Goal: Task Accomplishment & Management: Complete application form

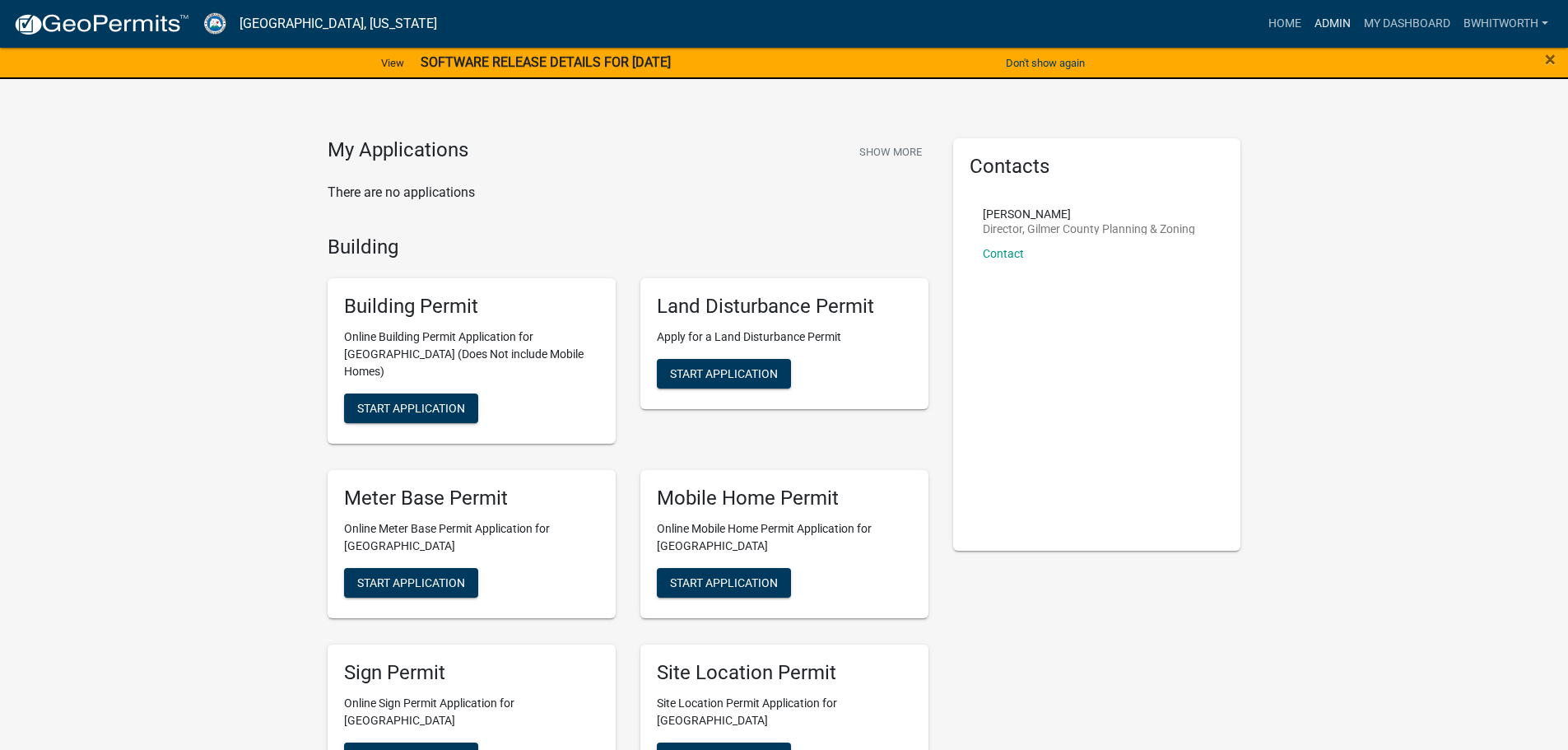
click at [1326, 26] on link "Admin" at bounding box center [1332, 24] width 49 height 32
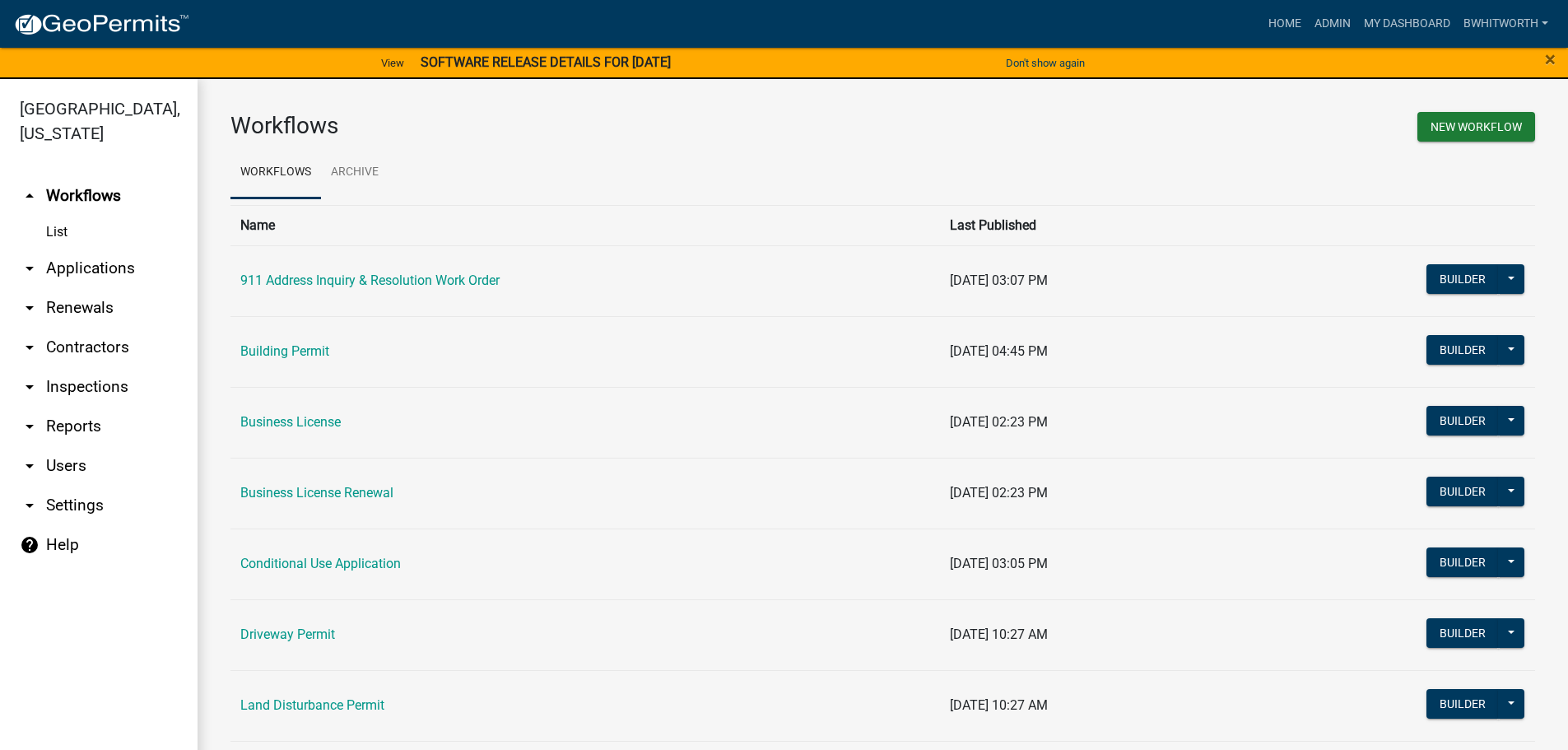
click at [96, 267] on link "arrow_drop_down Applications" at bounding box center [98, 268] width 197 height 39
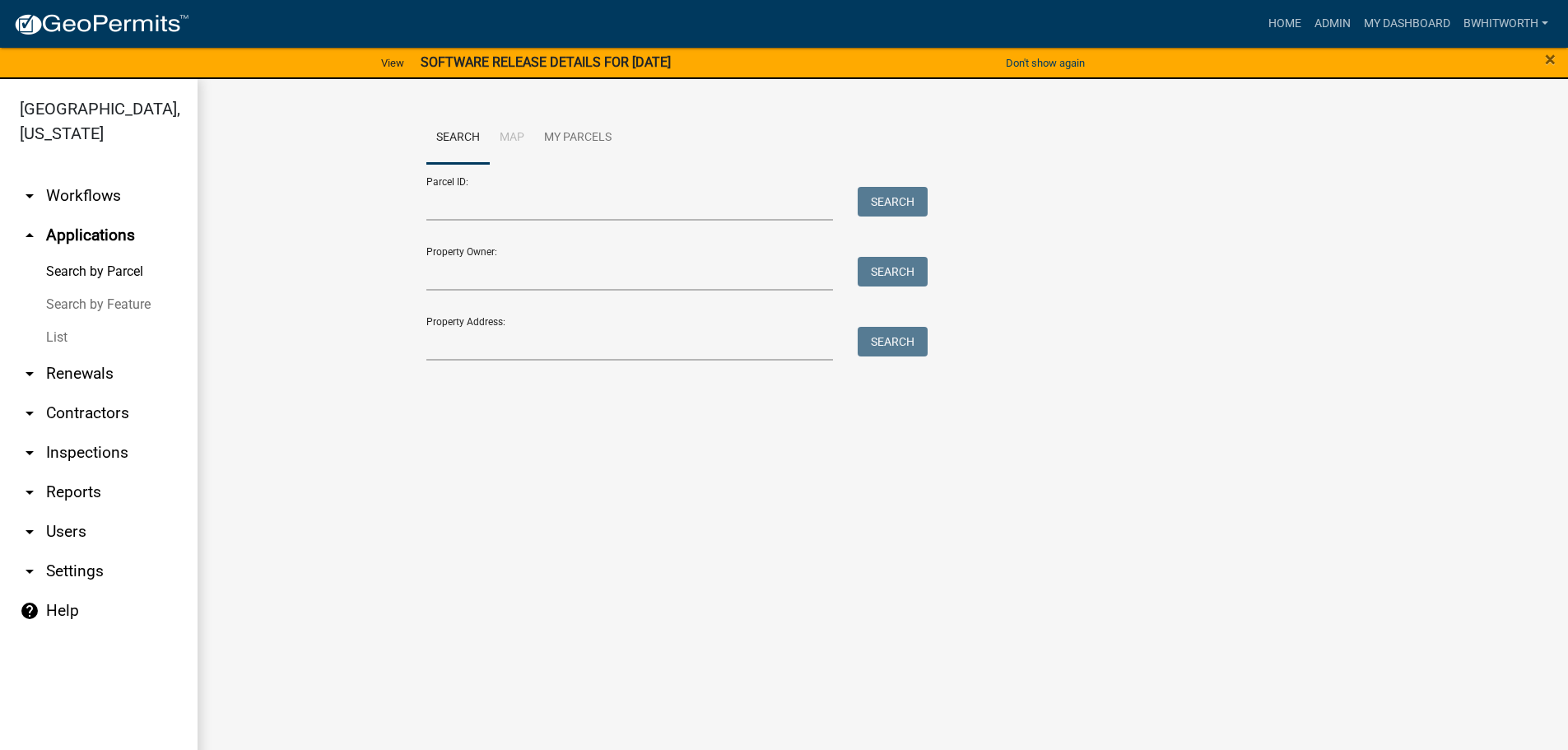
click at [52, 332] on link "List" at bounding box center [98, 338] width 197 height 33
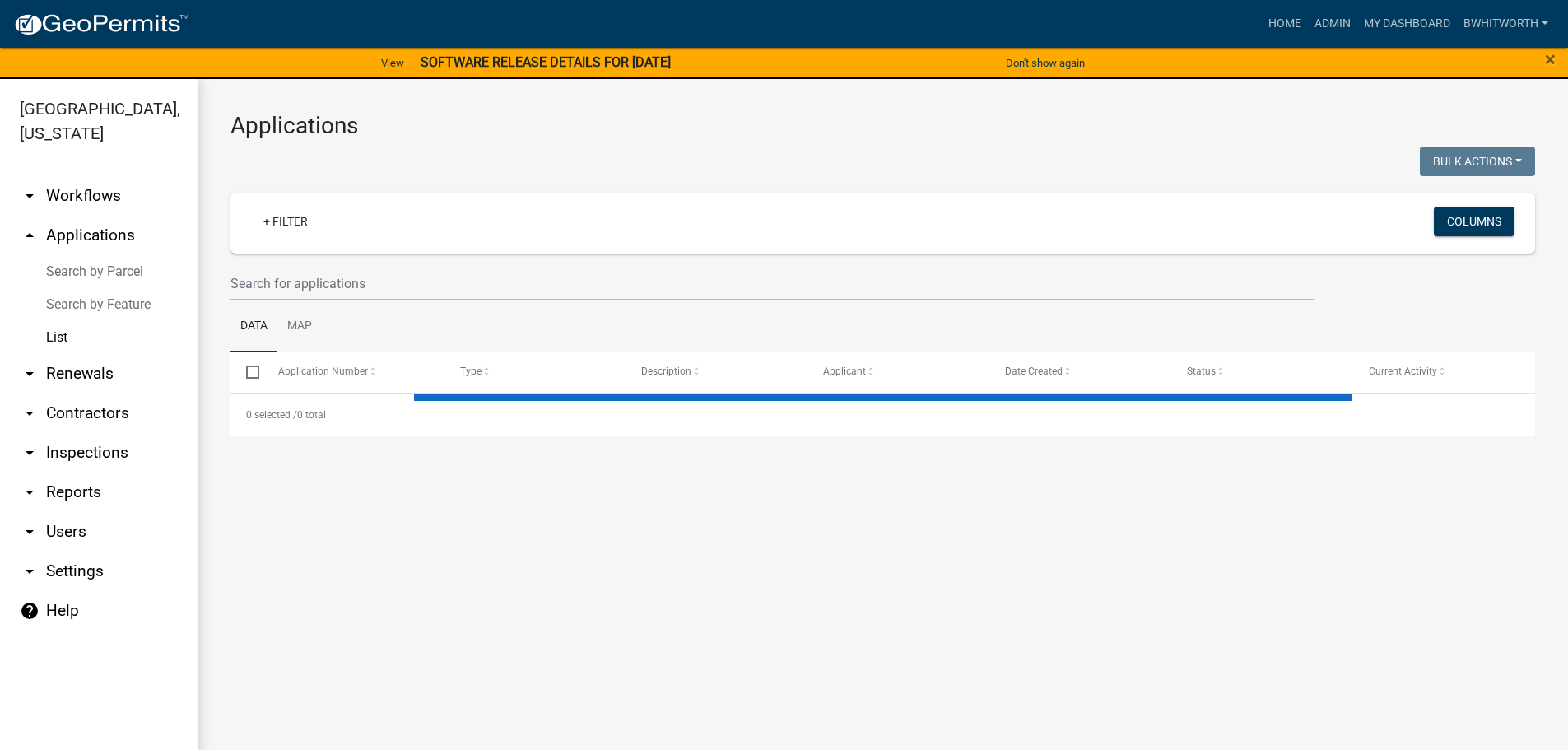
select select "3: 100"
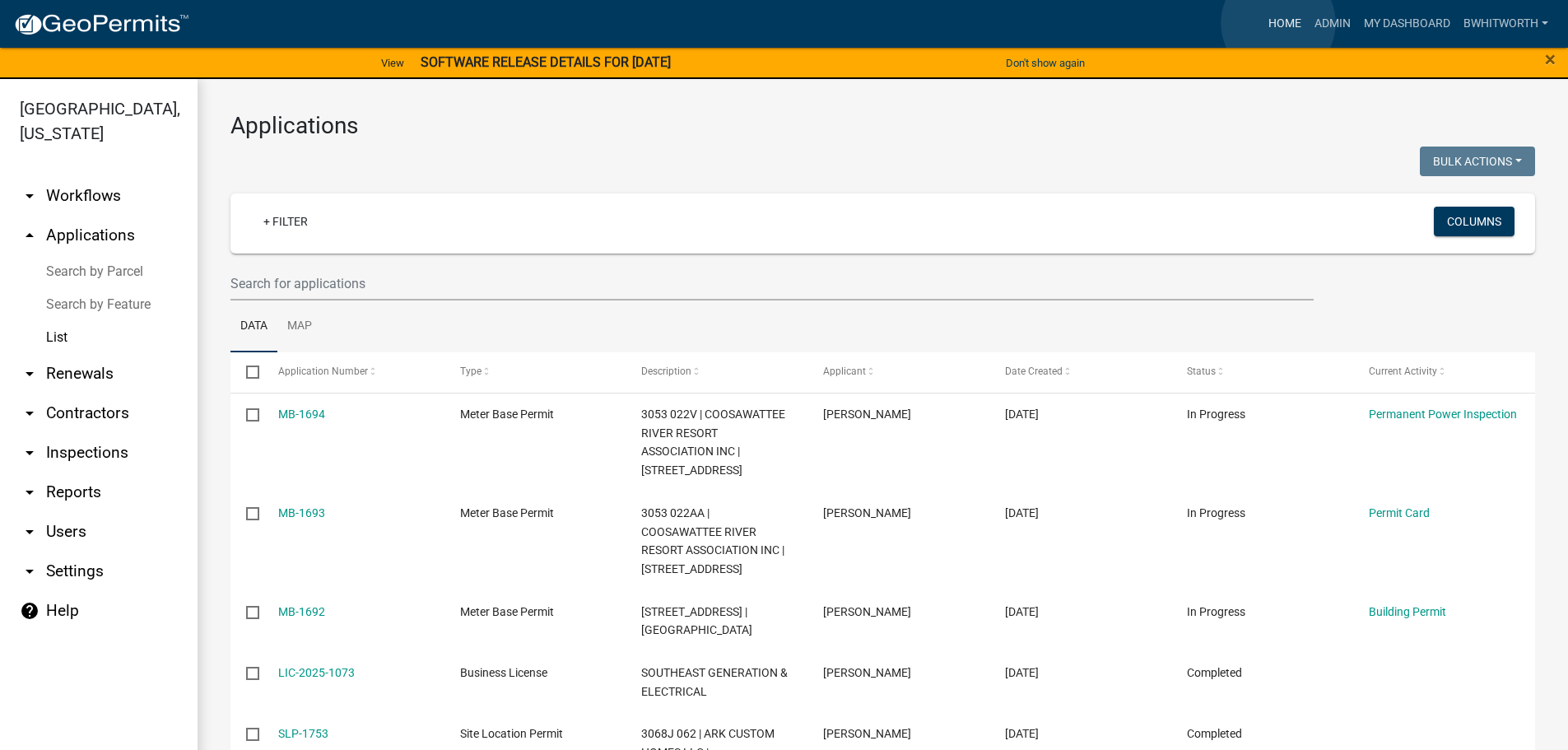
click at [1278, 23] on link "Home" at bounding box center [1284, 24] width 46 height 32
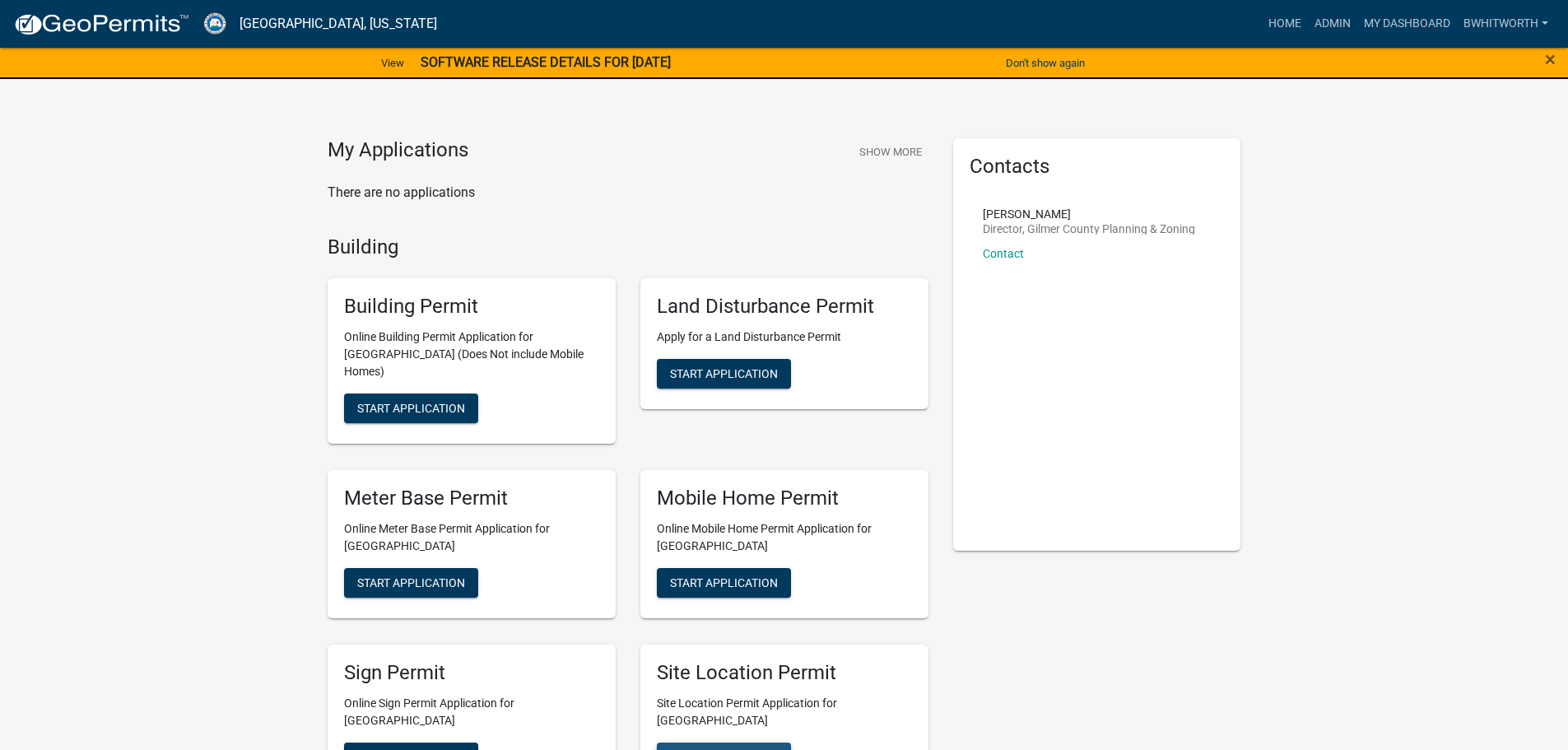
click at [725, 749] on span "Start Application" at bounding box center [723, 757] width 107 height 13
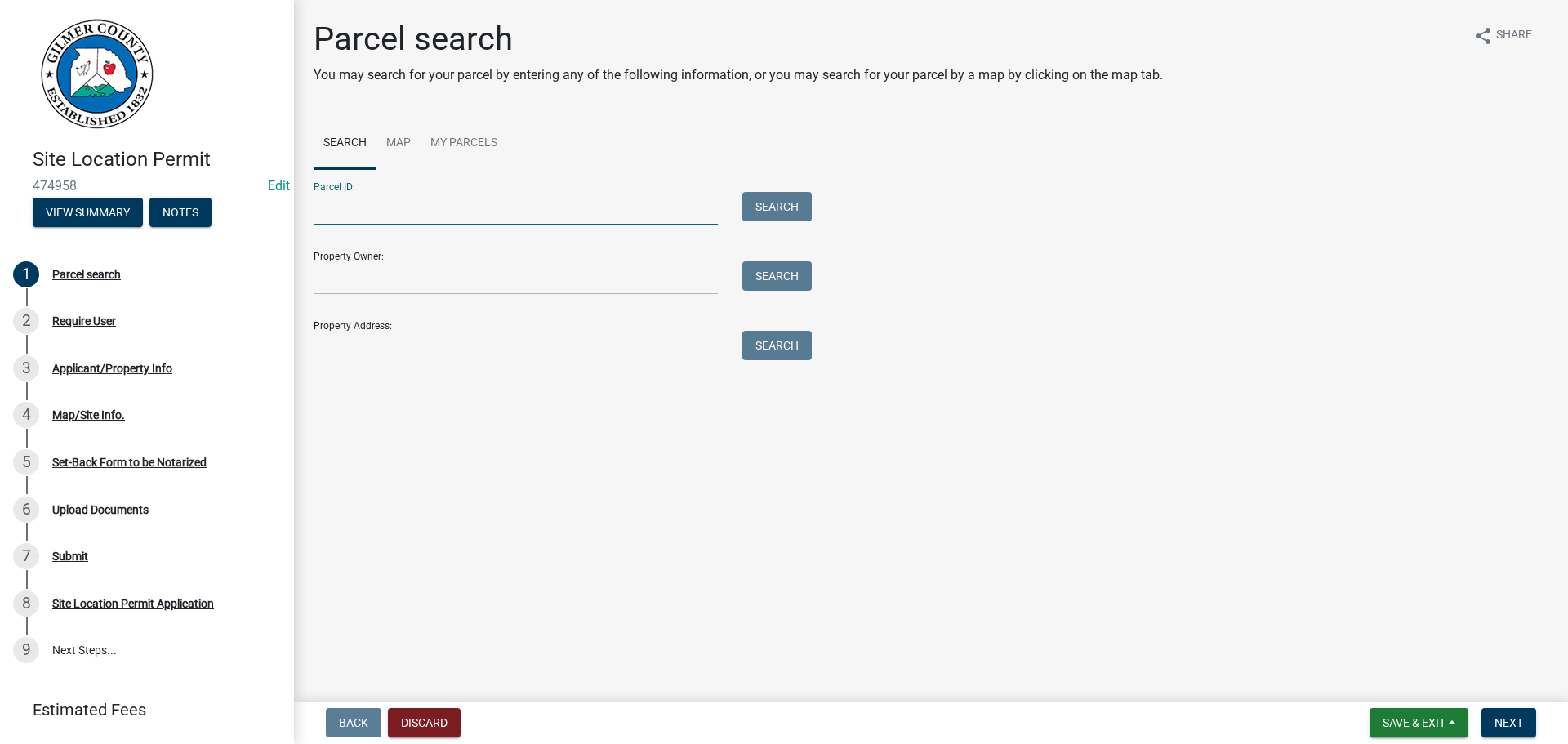
click at [451, 212] on input "Parcel ID:" at bounding box center [515, 208] width 404 height 34
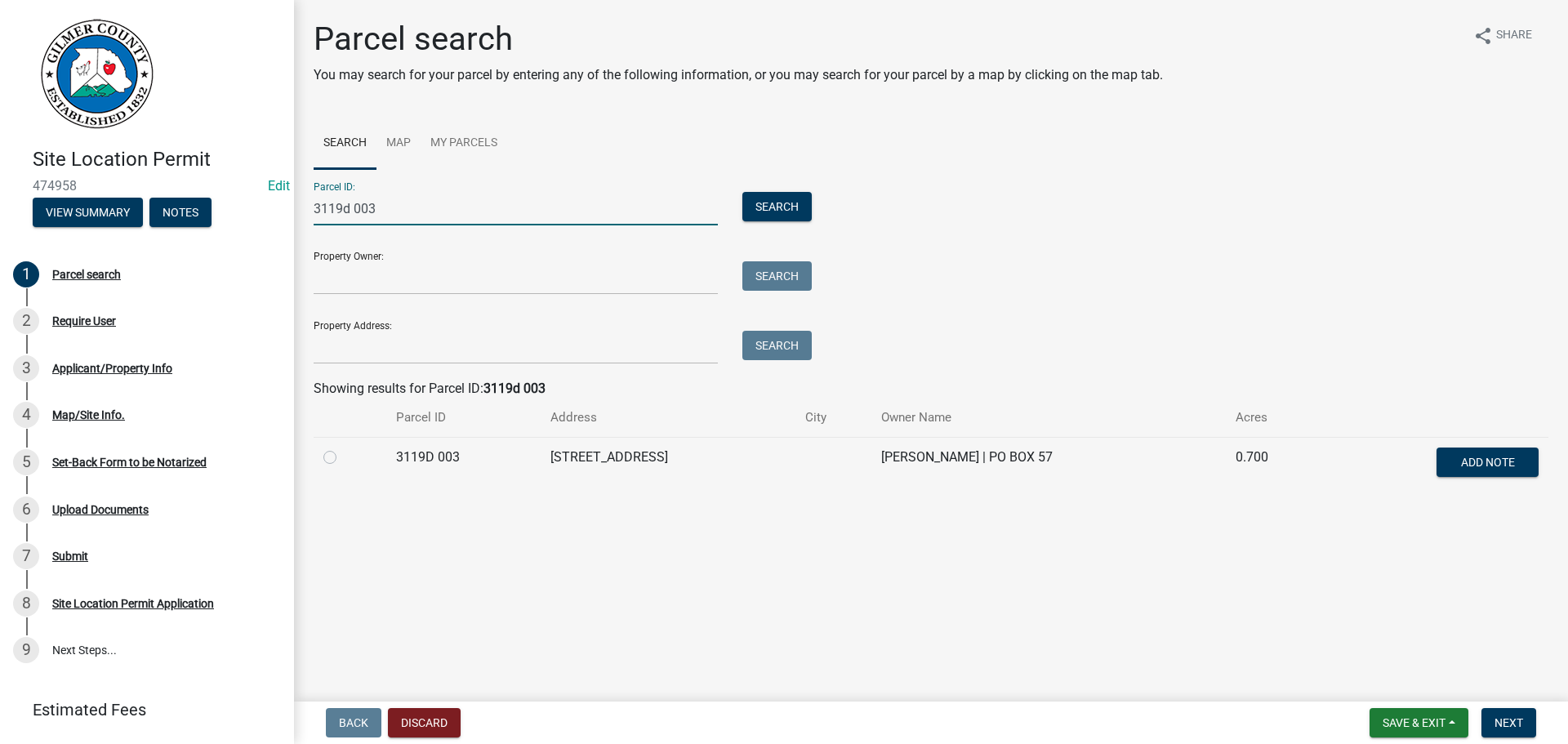
type input "3119d 003"
click at [343, 447] on label at bounding box center [343, 447] width 0 height 0
click at [343, 456] on 003 "radio" at bounding box center [348, 452] width 11 height 11
radio 003 "true"
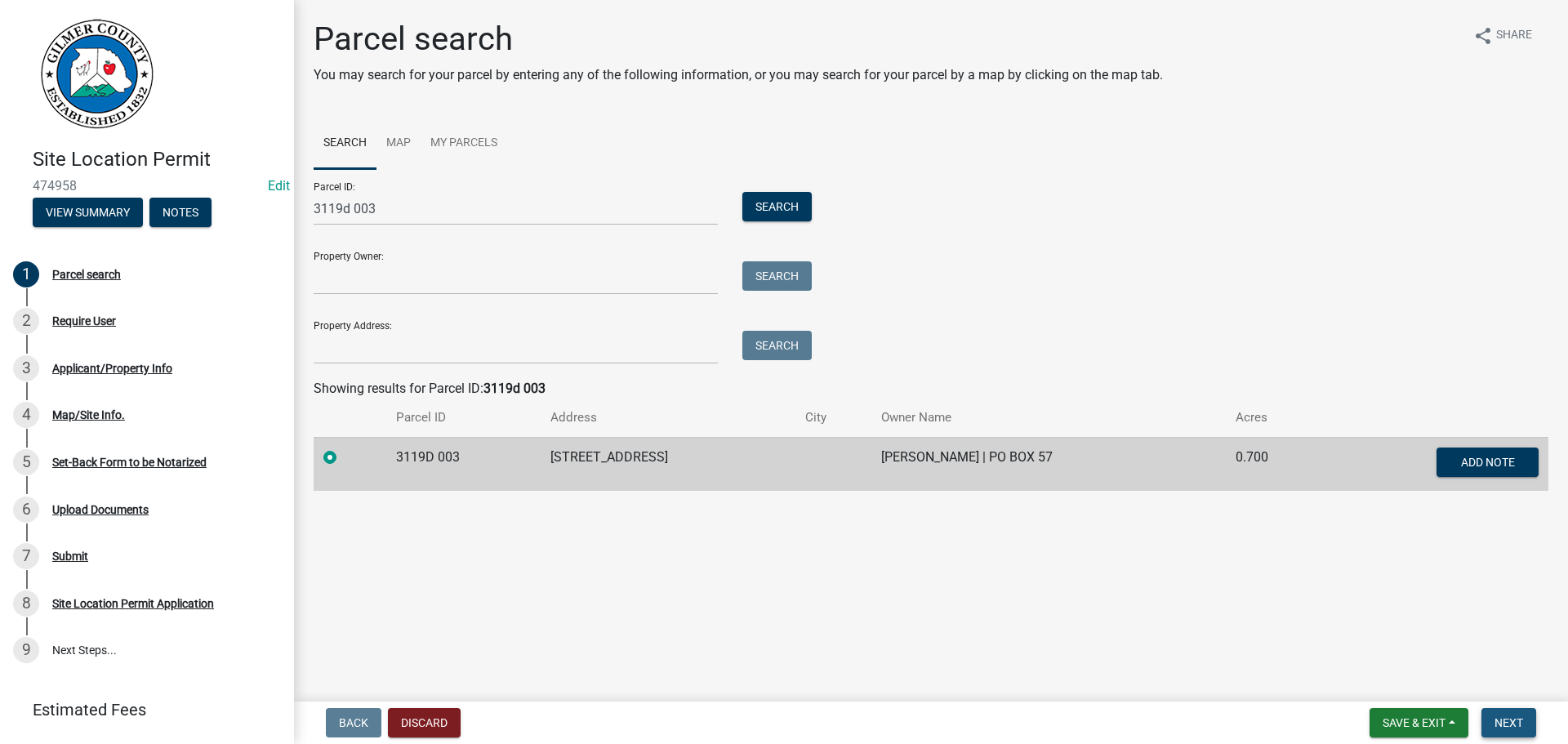
click at [1503, 722] on span "Next" at bounding box center [1508, 723] width 29 height 13
click at [1512, 720] on span "Next" at bounding box center [1508, 723] width 29 height 13
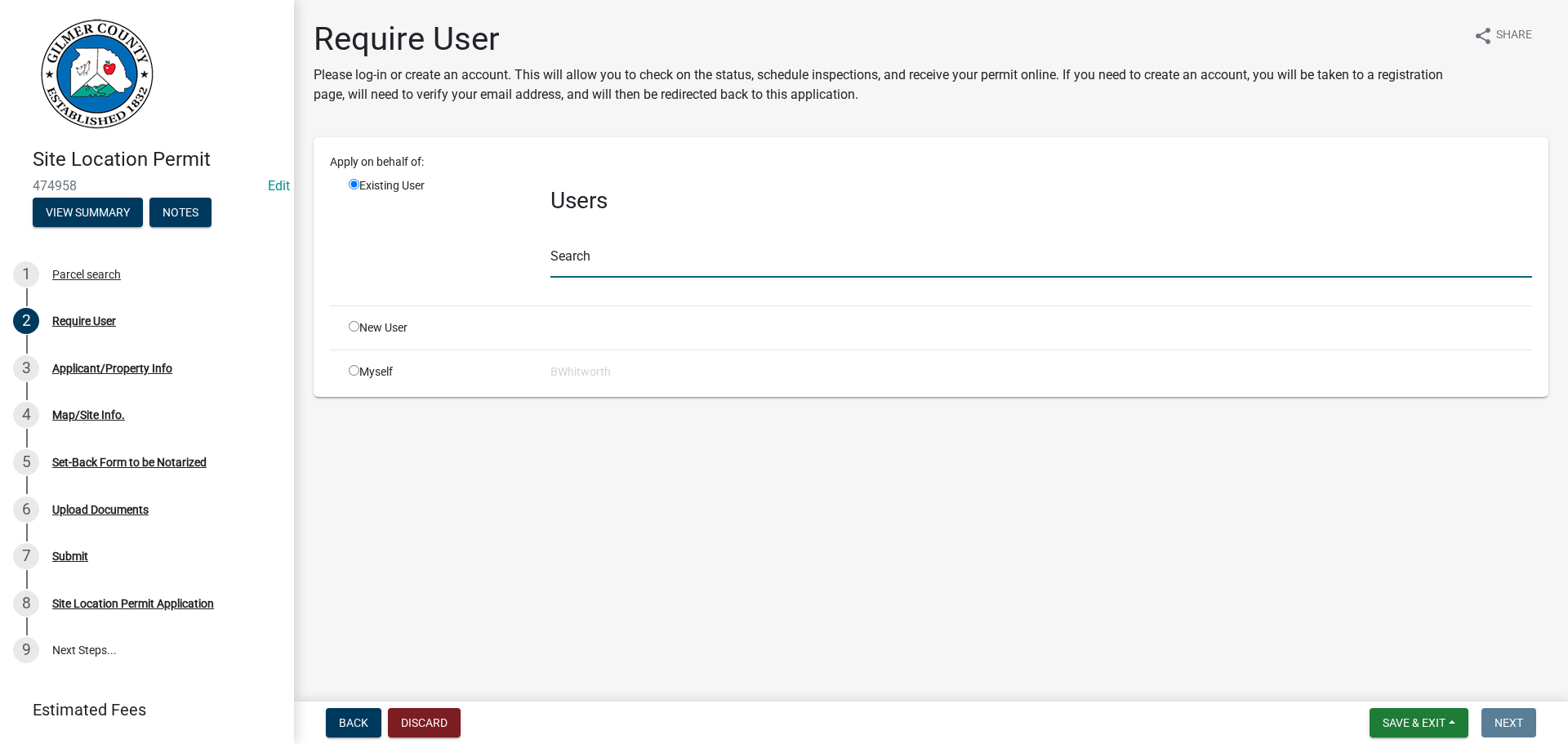
click at [636, 261] on input "text" at bounding box center [1041, 260] width 981 height 34
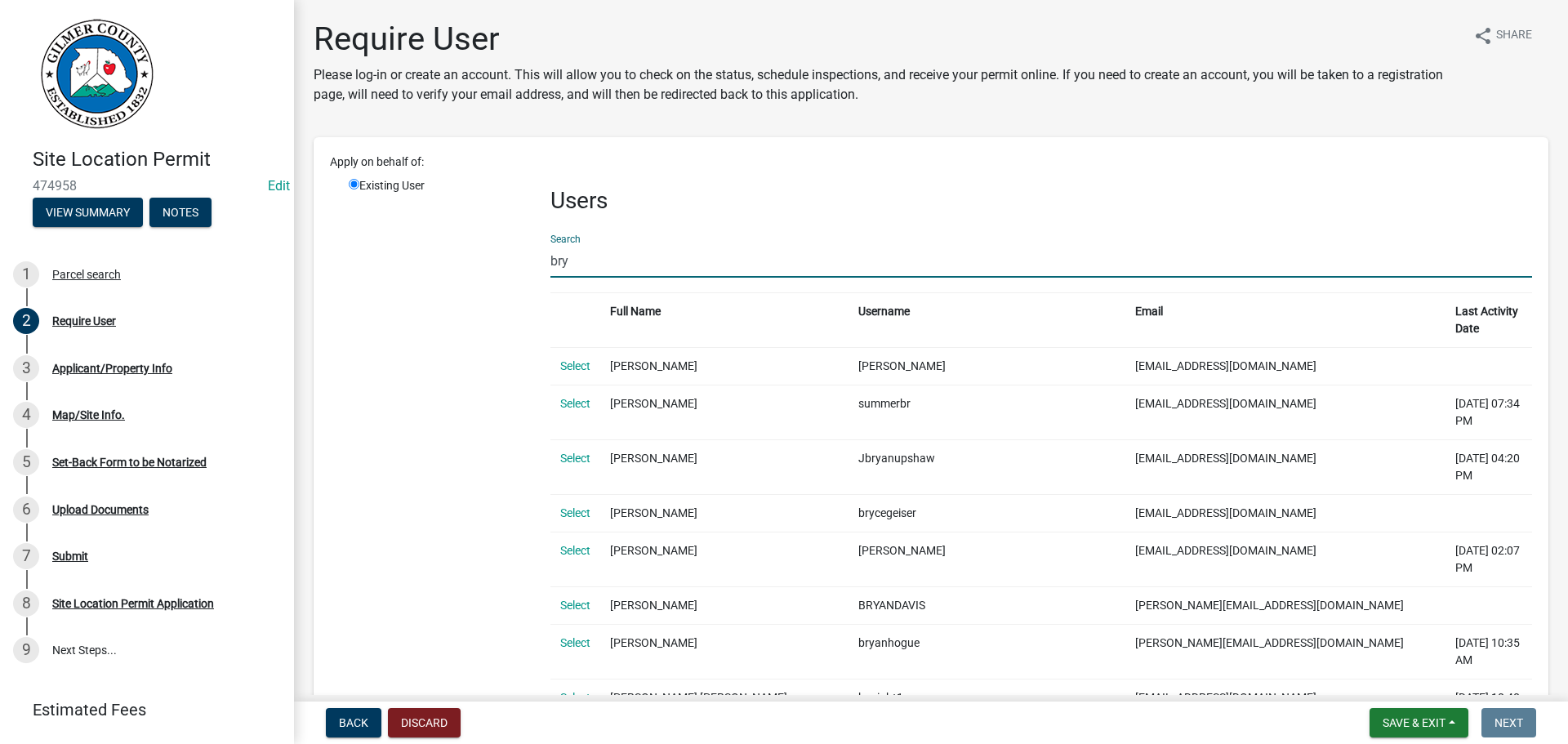
type input "[PERSON_NAME]"
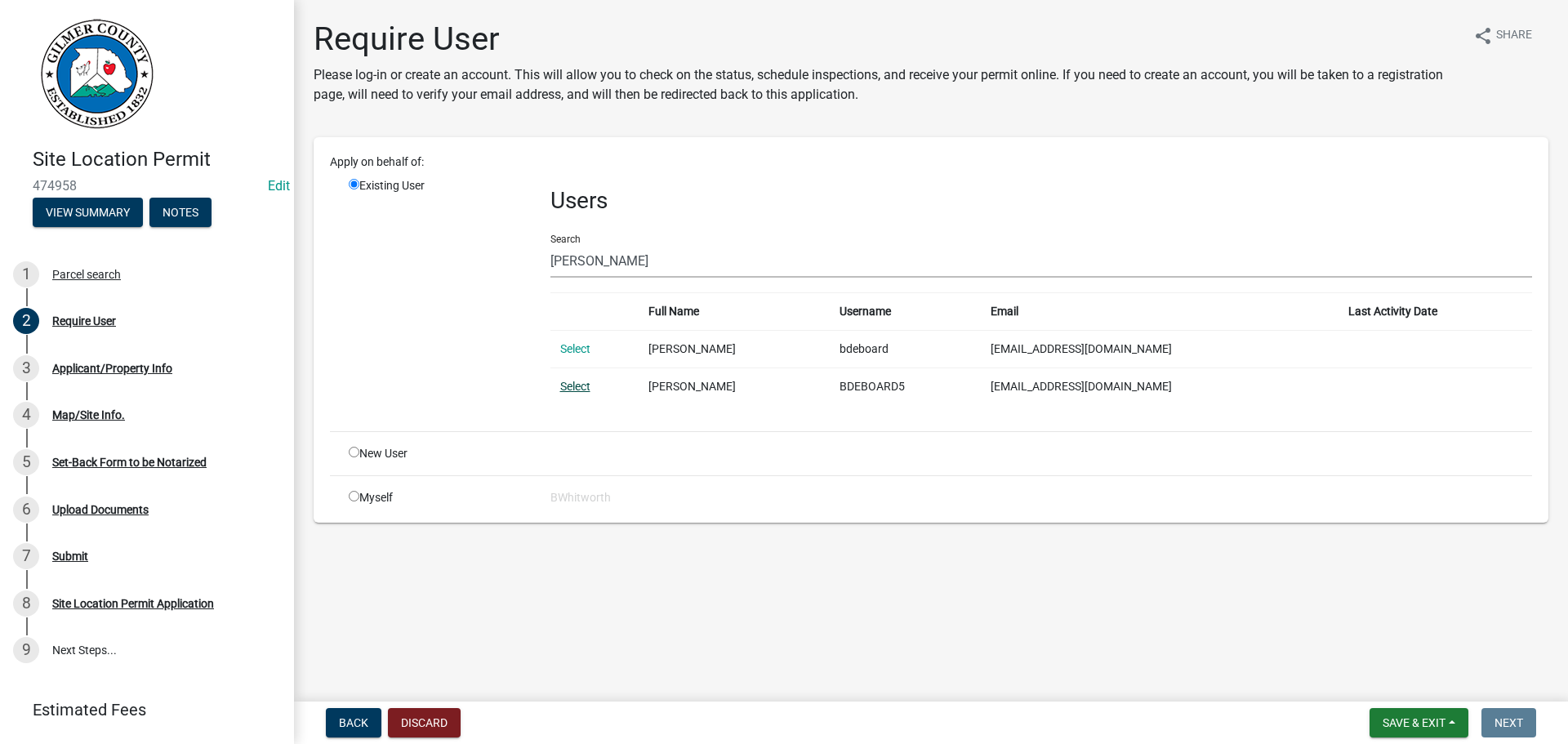
click at [572, 384] on link "Select" at bounding box center [575, 386] width 31 height 13
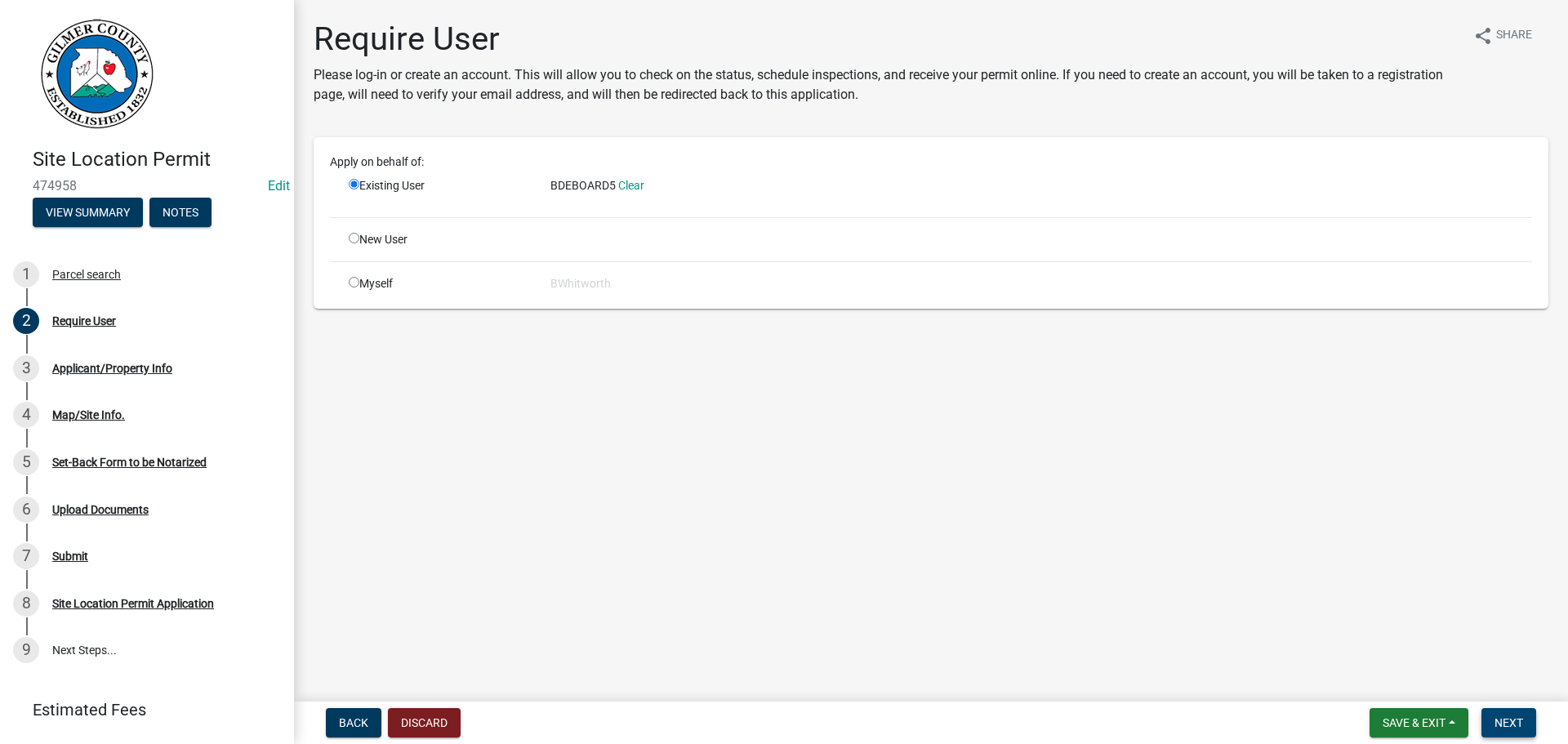
click at [1517, 713] on button "Next" at bounding box center [1508, 723] width 55 height 30
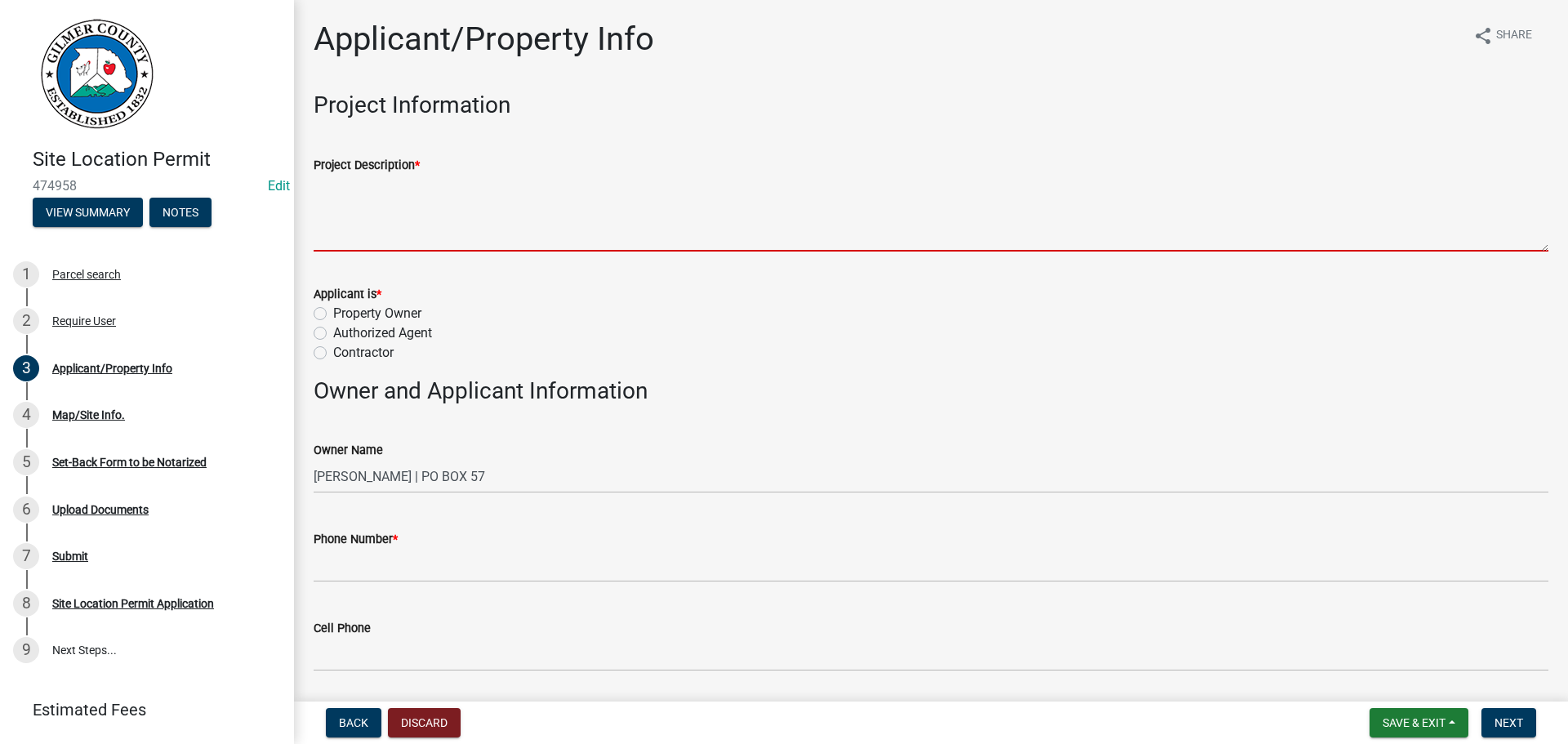
click at [528, 215] on textarea "Project Description *" at bounding box center [931, 212] width 1235 height 77
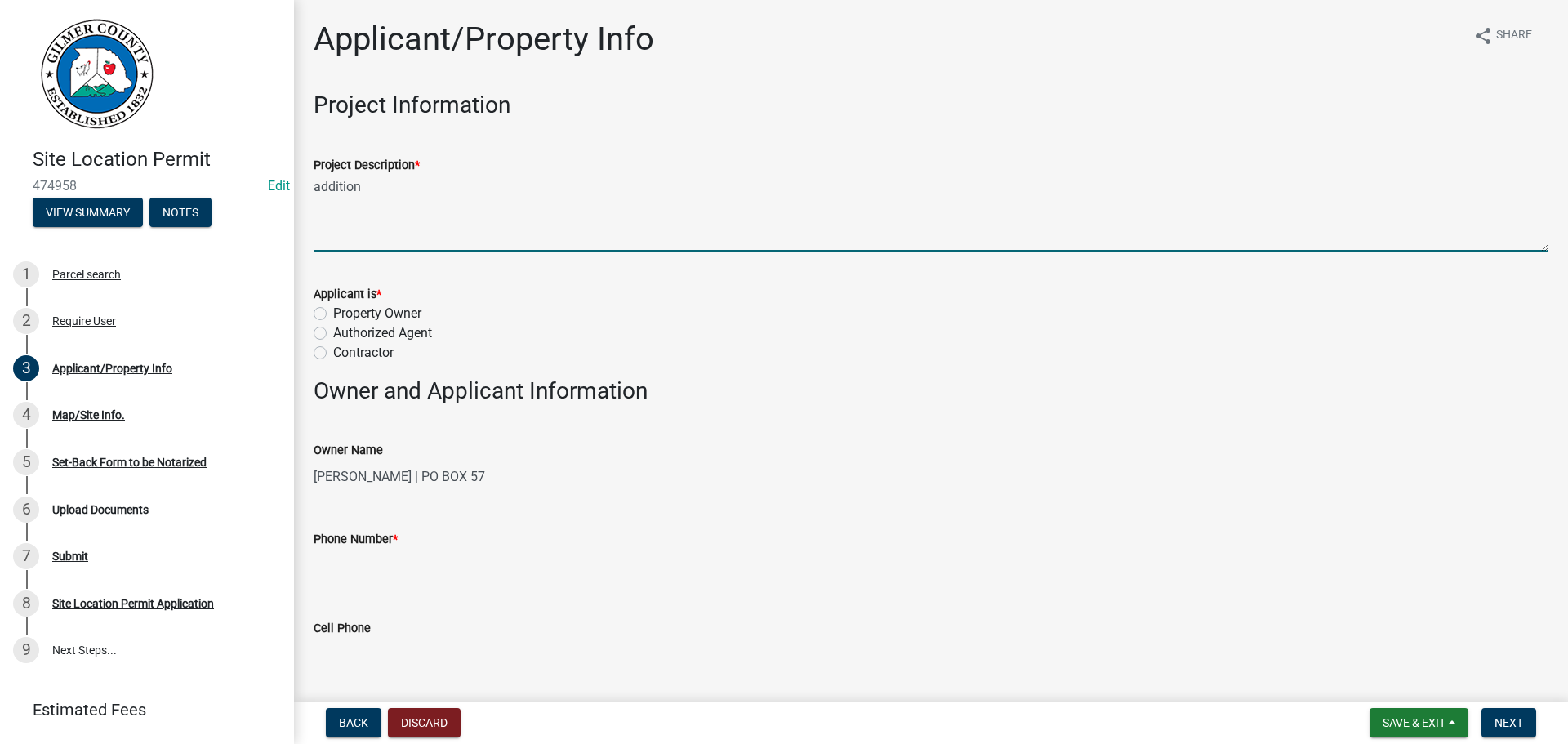
click at [460, 189] on textarea "addition" at bounding box center [931, 212] width 1235 height 77
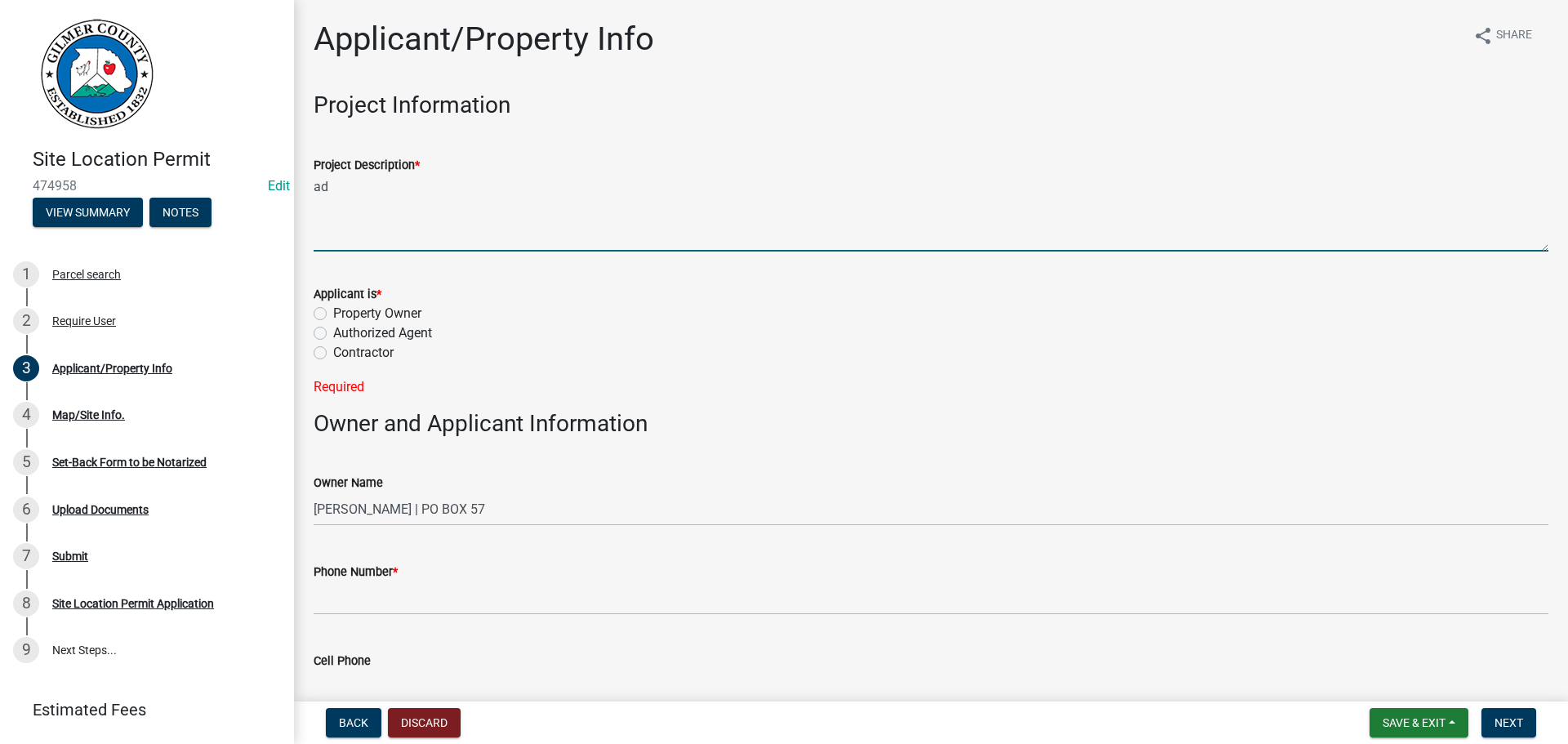
type textarea "a"
type textarea "ADDITION"
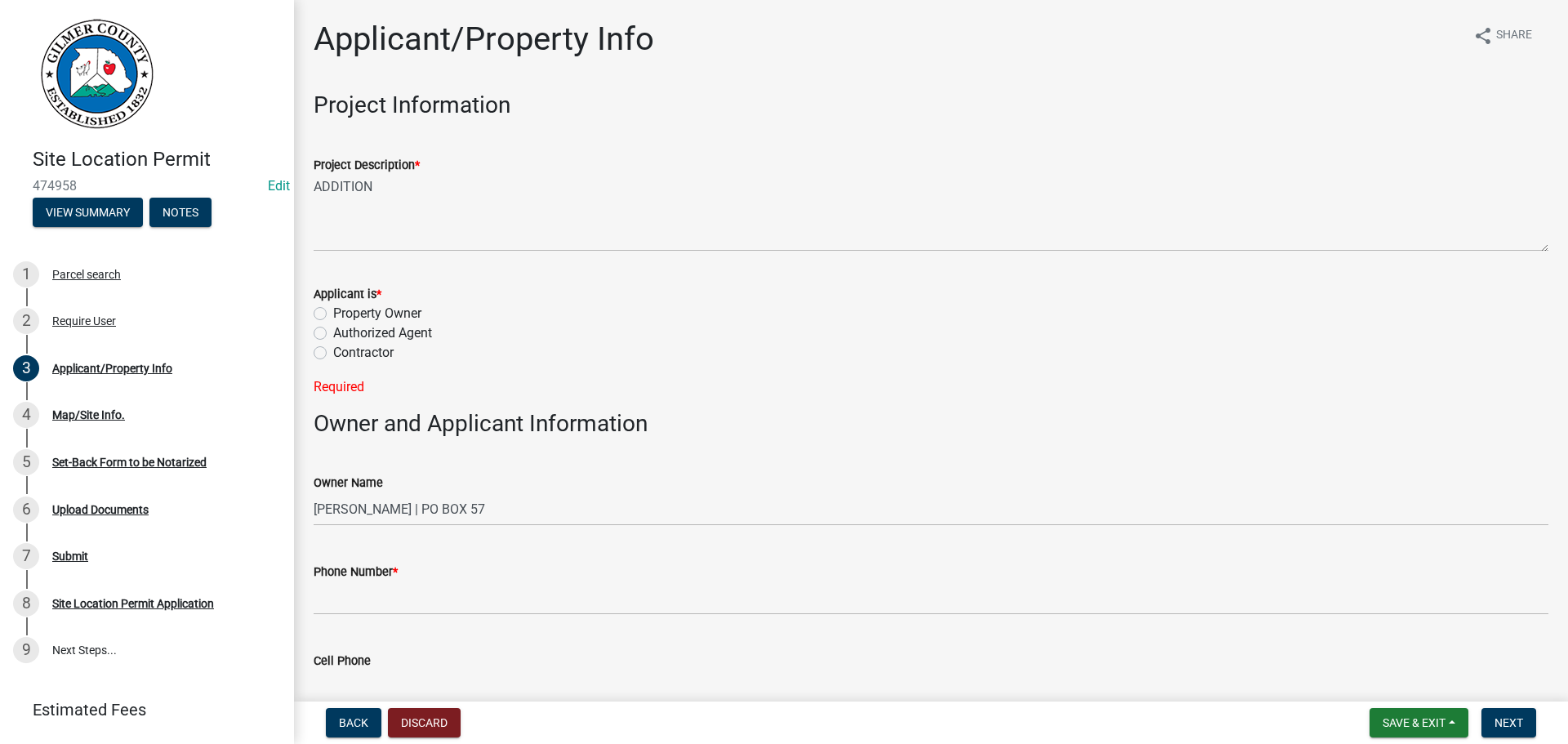
click at [333, 352] on label "Contractor" at bounding box center [363, 353] width 60 height 20
click at [333, 352] on input "Contractor" at bounding box center [338, 348] width 11 height 11
radio input "true"
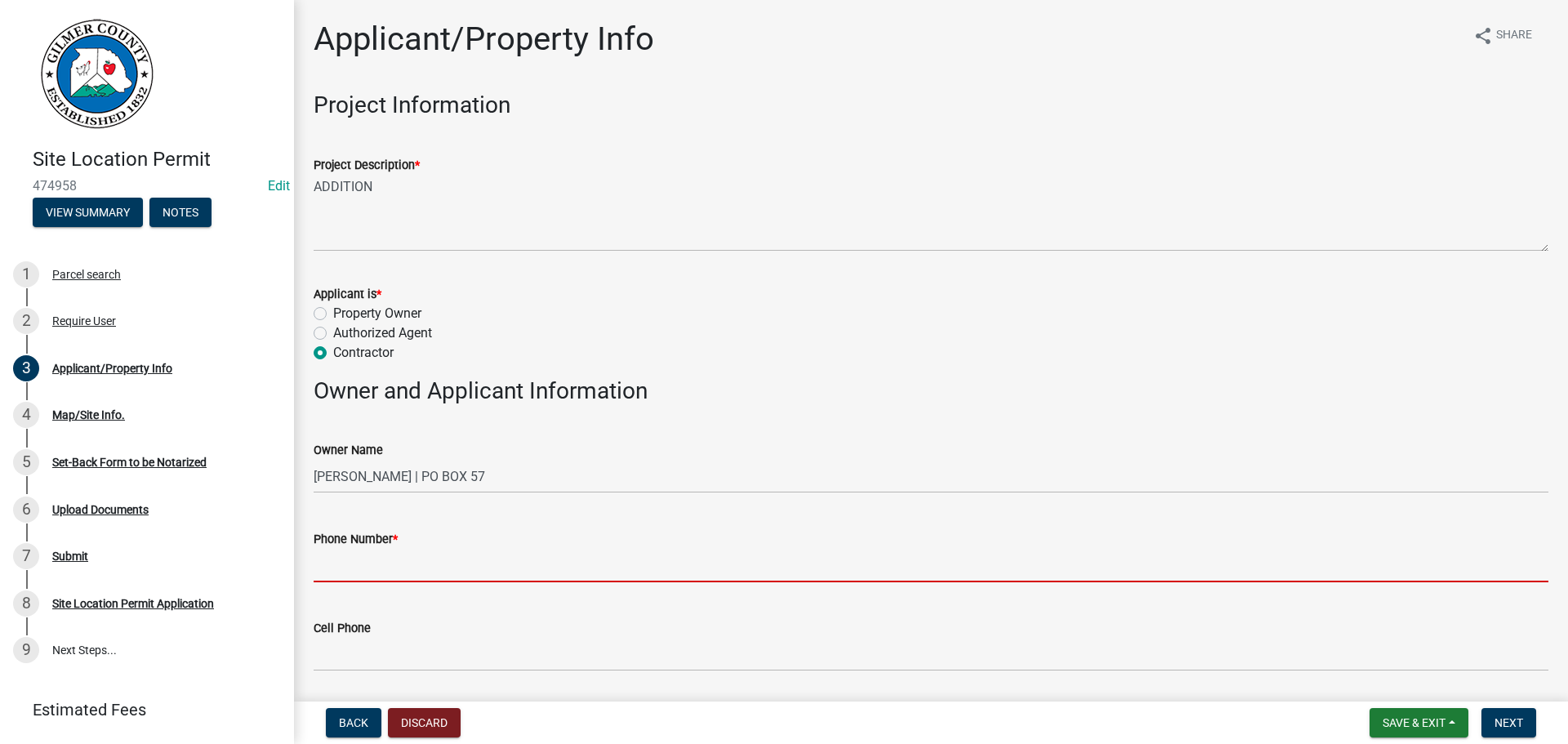
click at [408, 567] on input "Phone Number *" at bounding box center [931, 565] width 1235 height 34
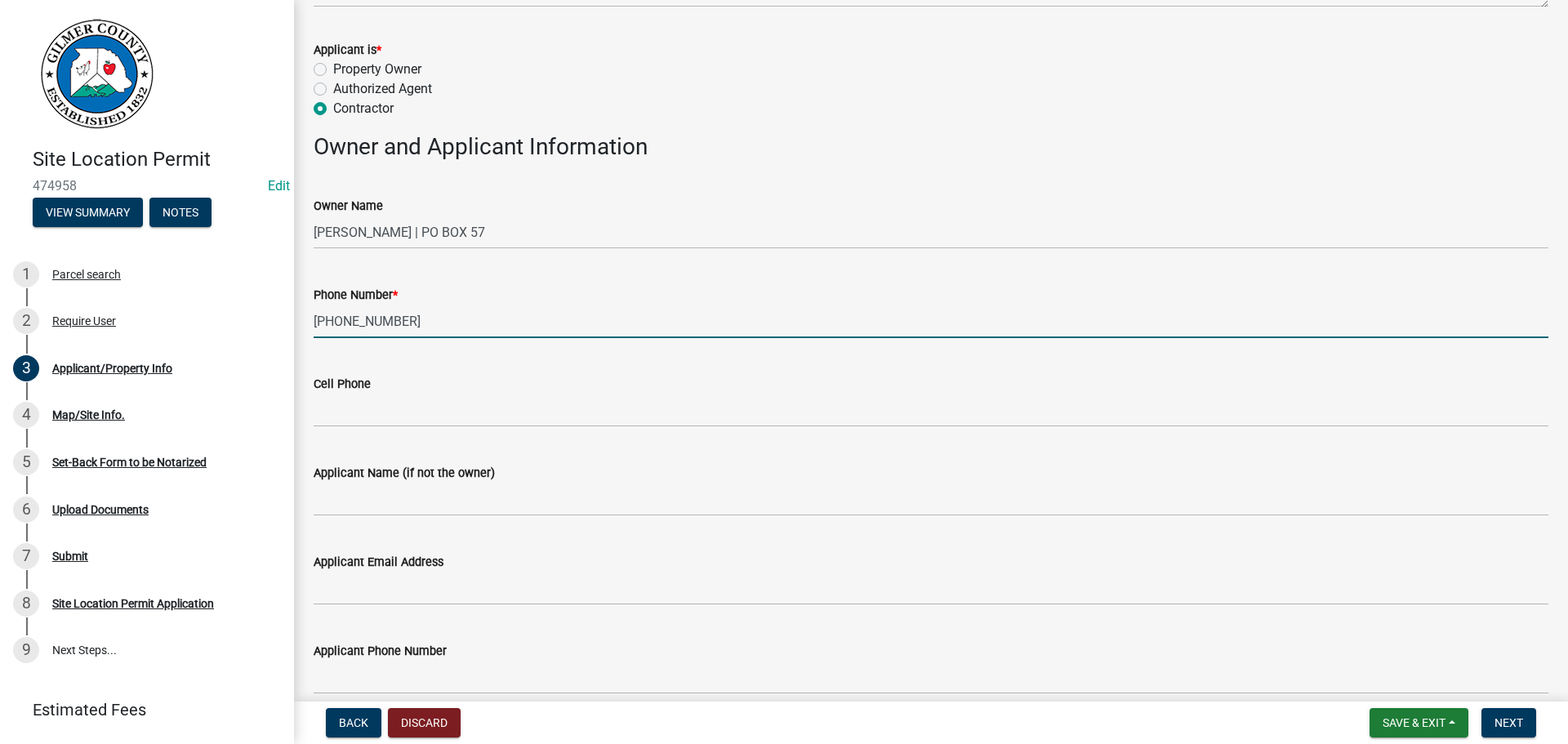
scroll to position [245, 0]
type input "[PHONE_NUMBER]"
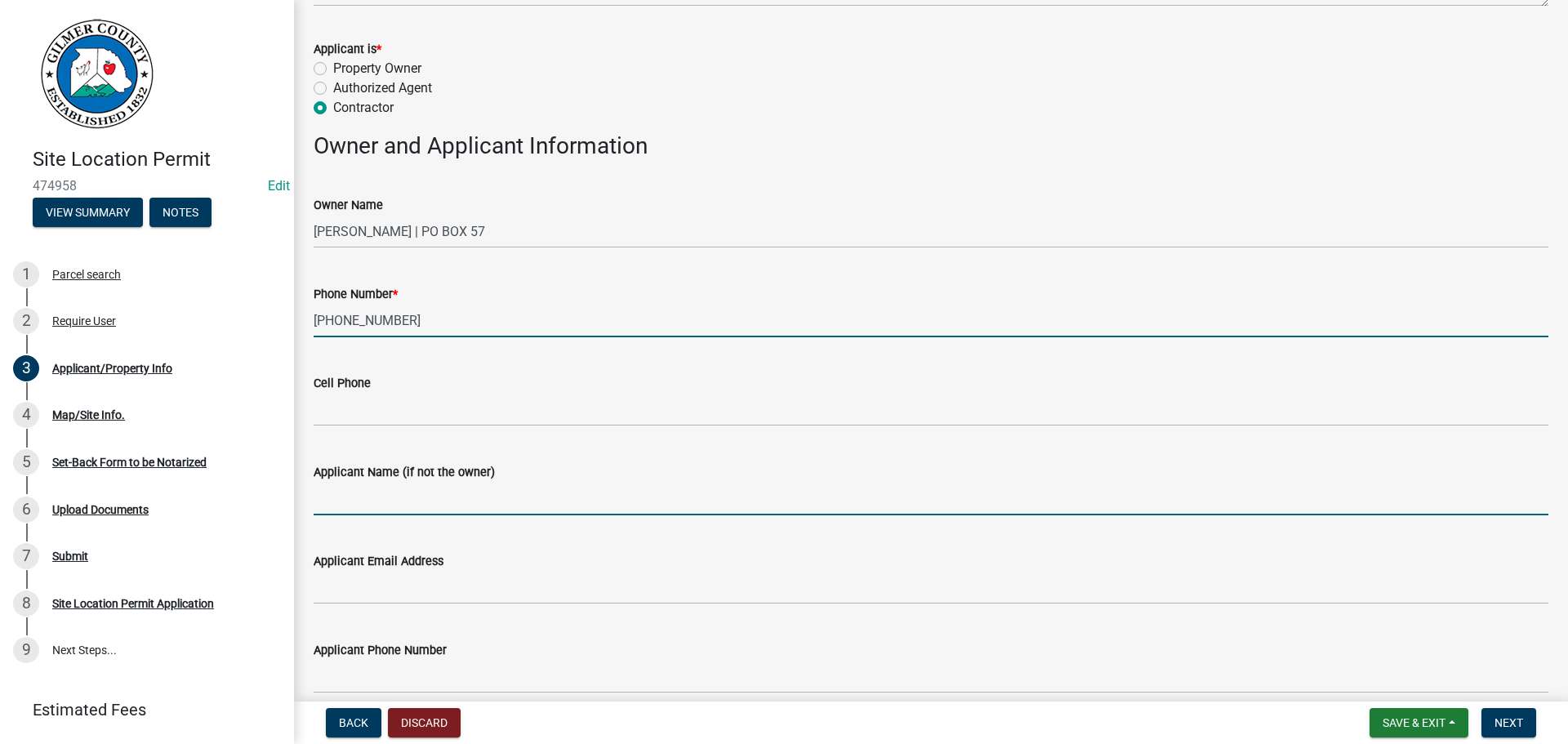
click at [388, 504] on input "Applicant Name (if not the owner)" at bounding box center [931, 498] width 1235 height 34
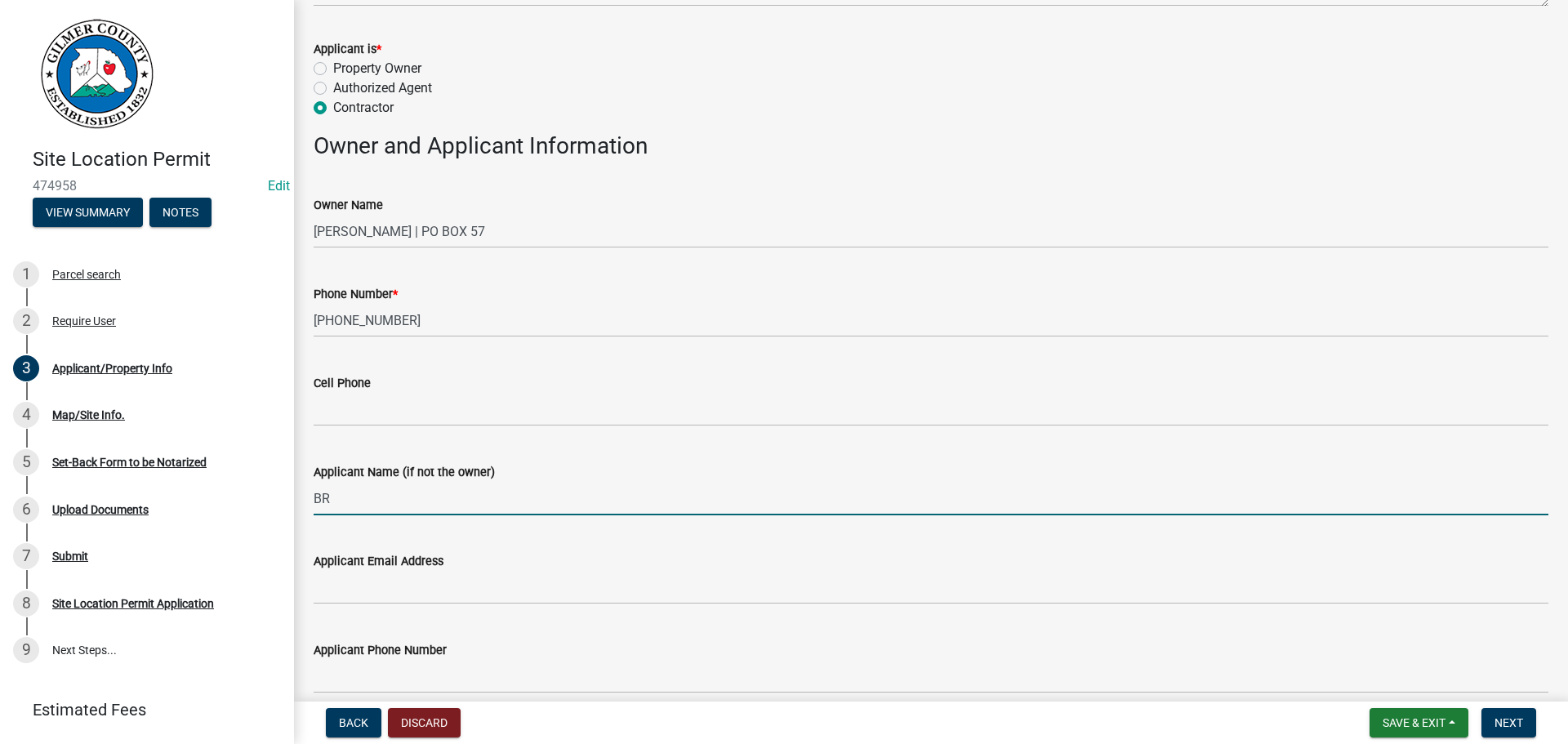
type input "[PERSON_NAME]"
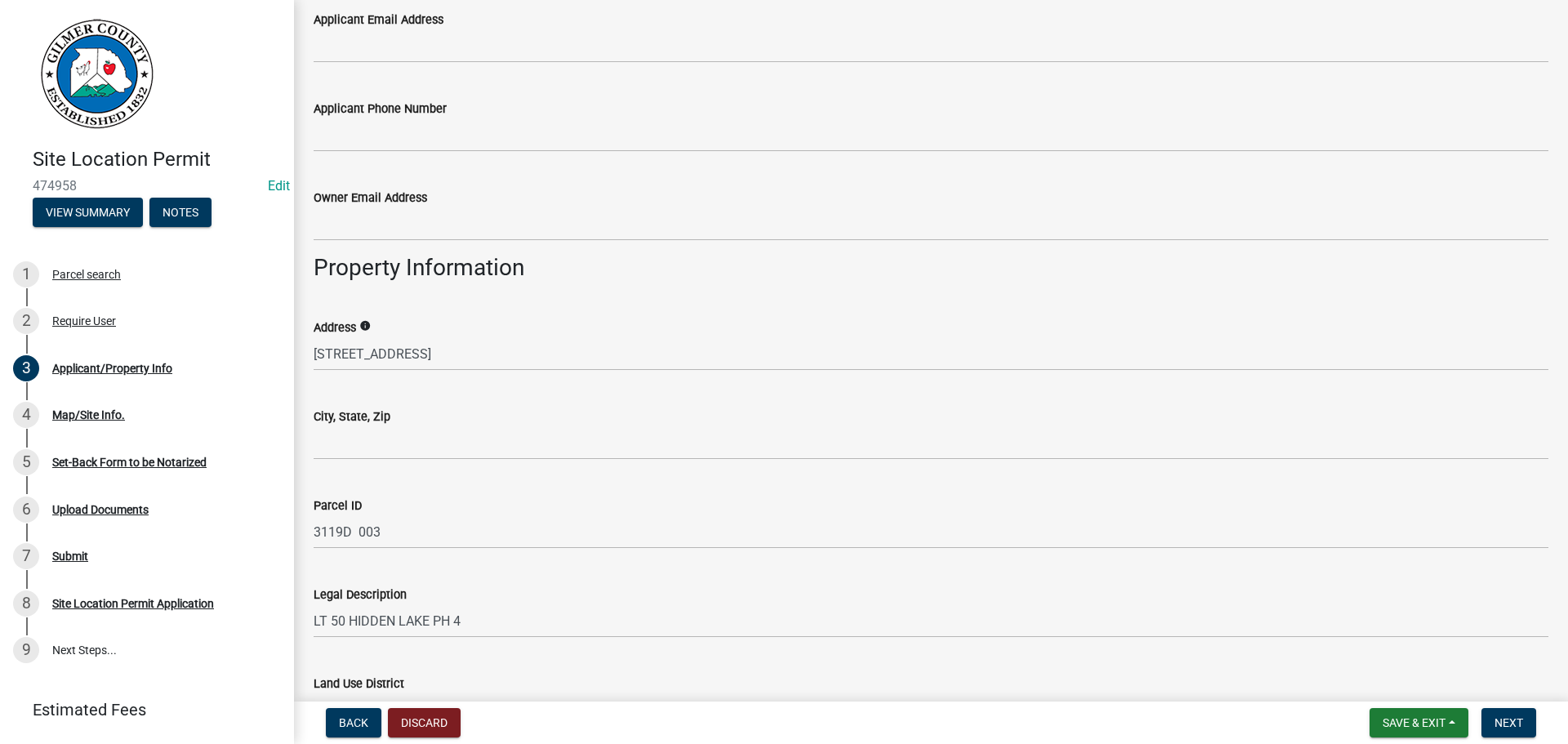
scroll to position [817, 0]
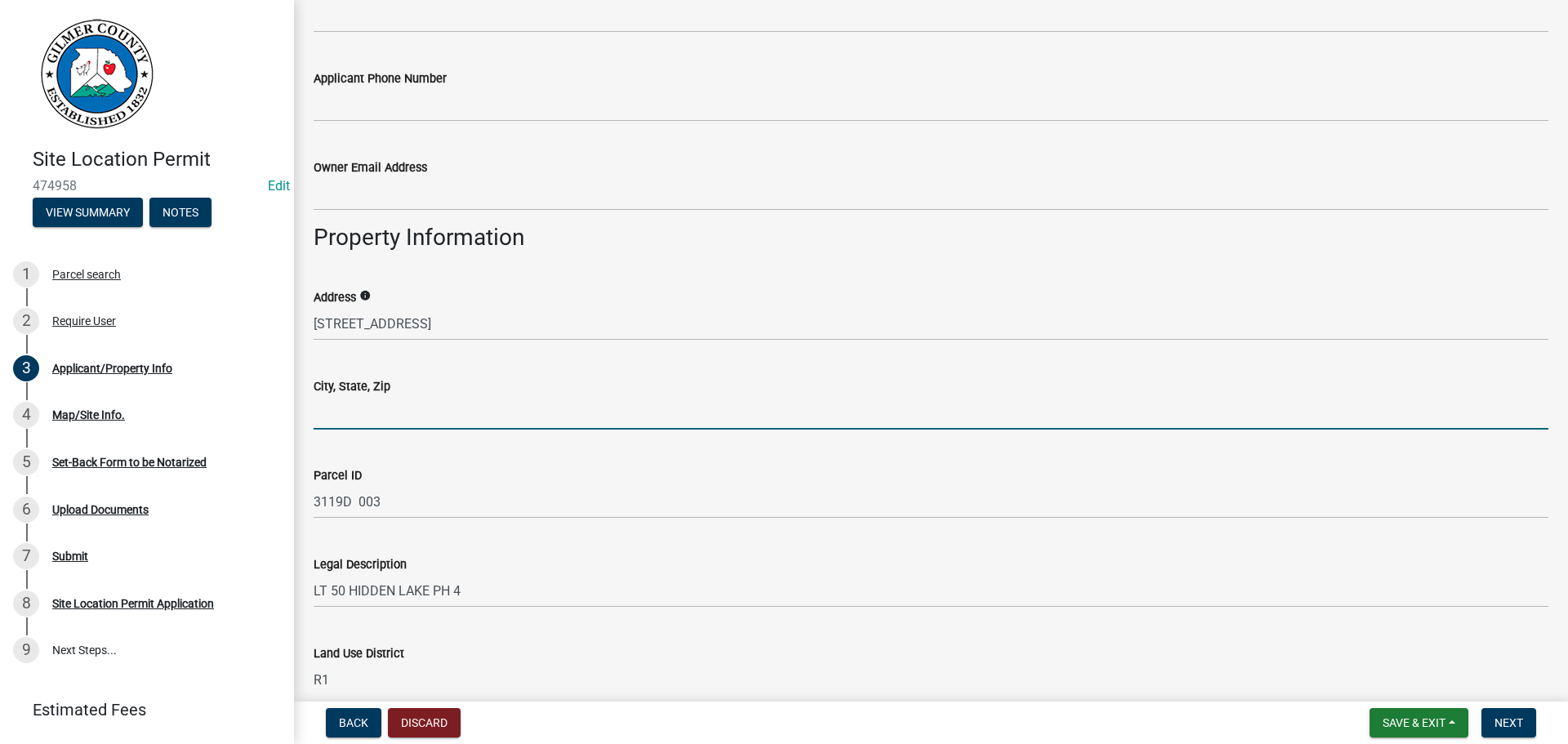
click at [404, 412] on input "City, State, Zip" at bounding box center [931, 413] width 1235 height 34
click at [341, 410] on input "ELLIAY" at bounding box center [931, 413] width 1235 height 34
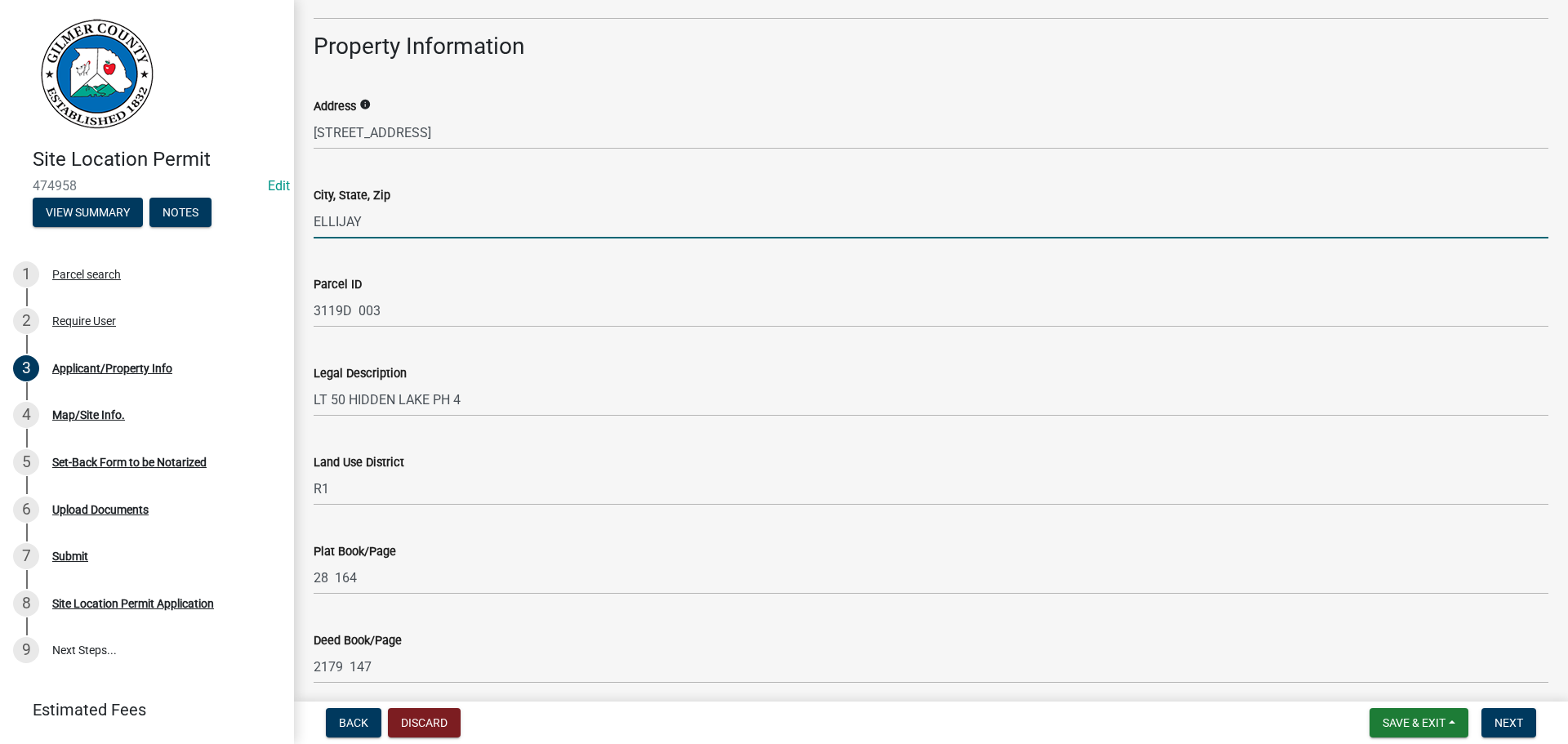
scroll to position [1061, 0]
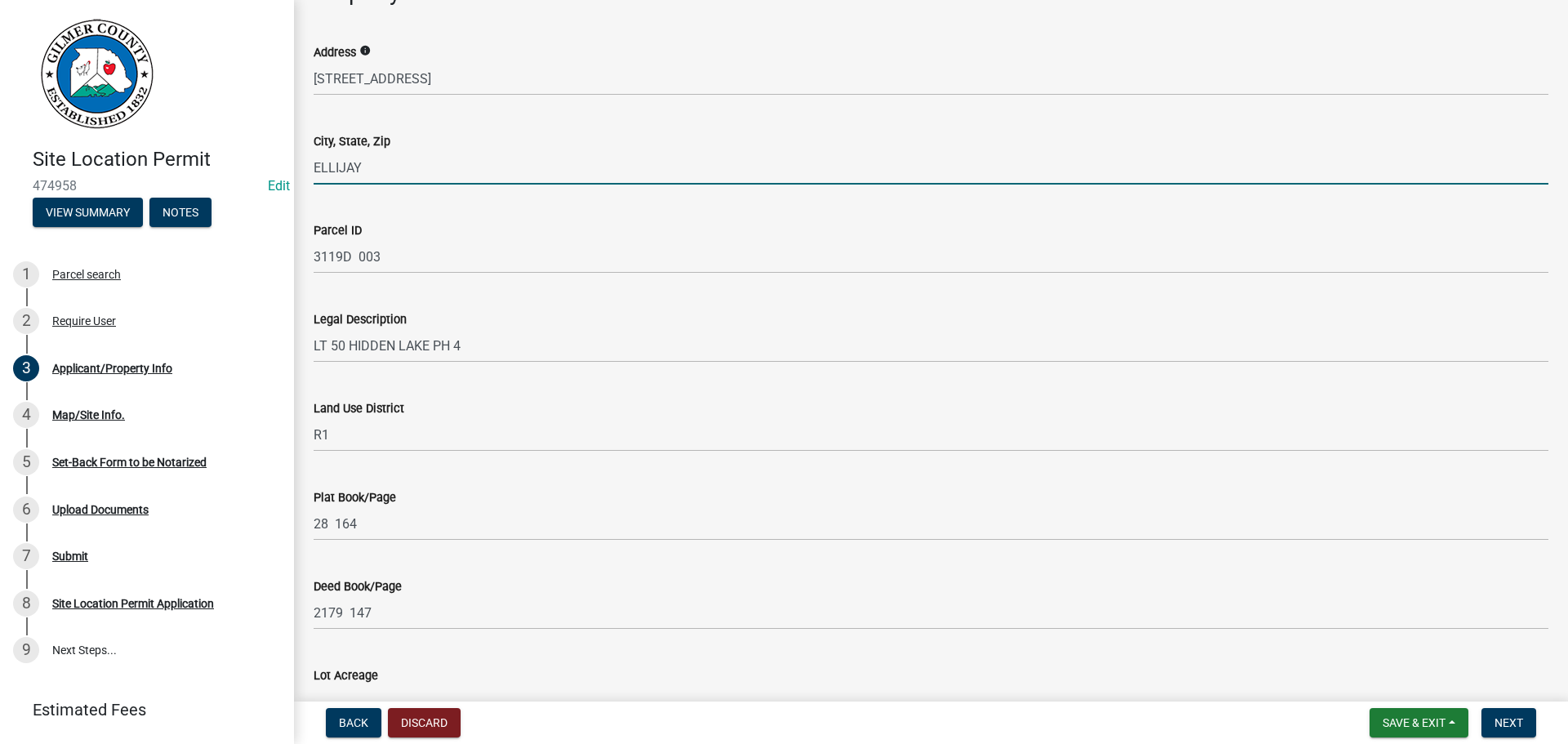
click at [421, 161] on input "ELLIJAY" at bounding box center [931, 168] width 1235 height 34
type input "ELLIJAY GA 30540"
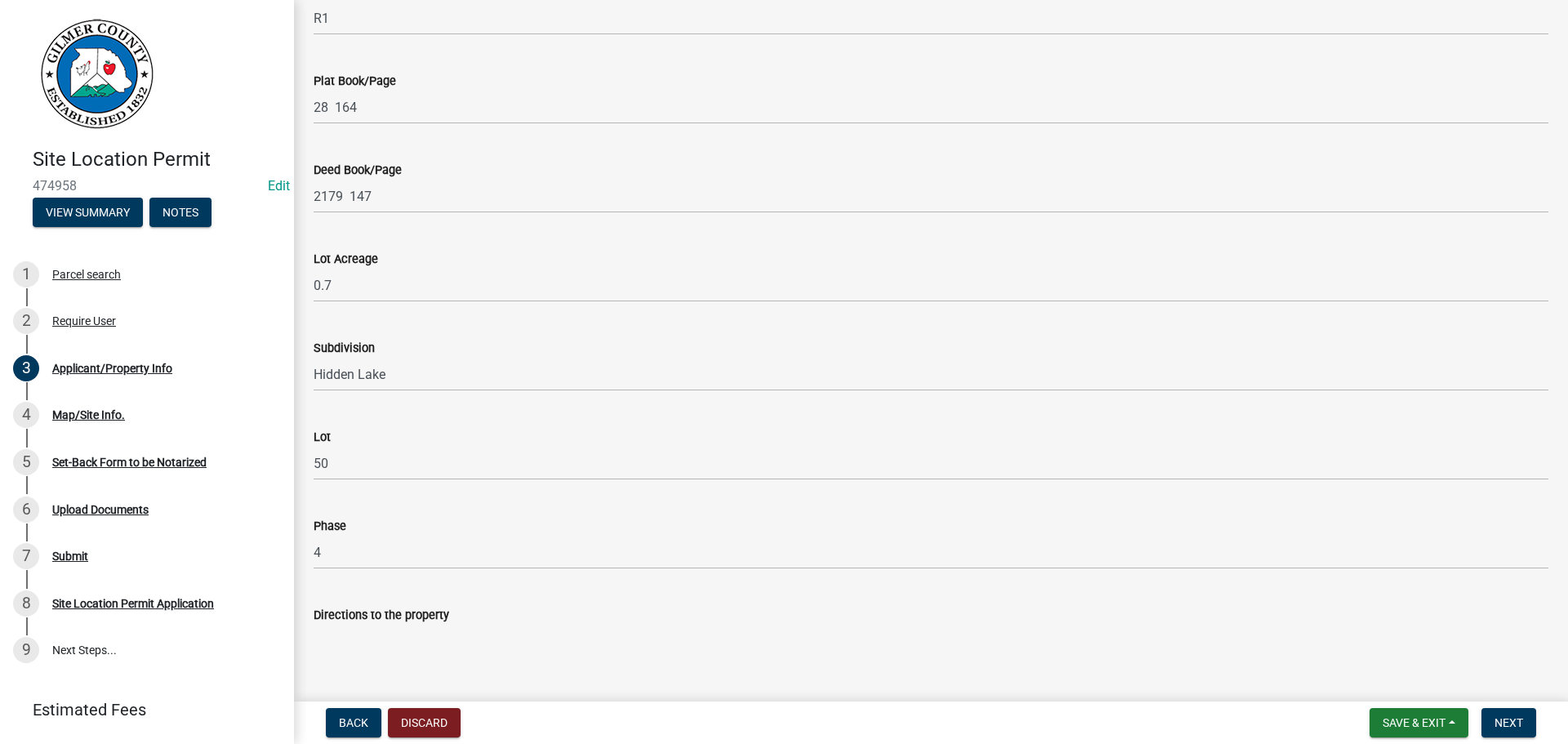
scroll to position [1562, 0]
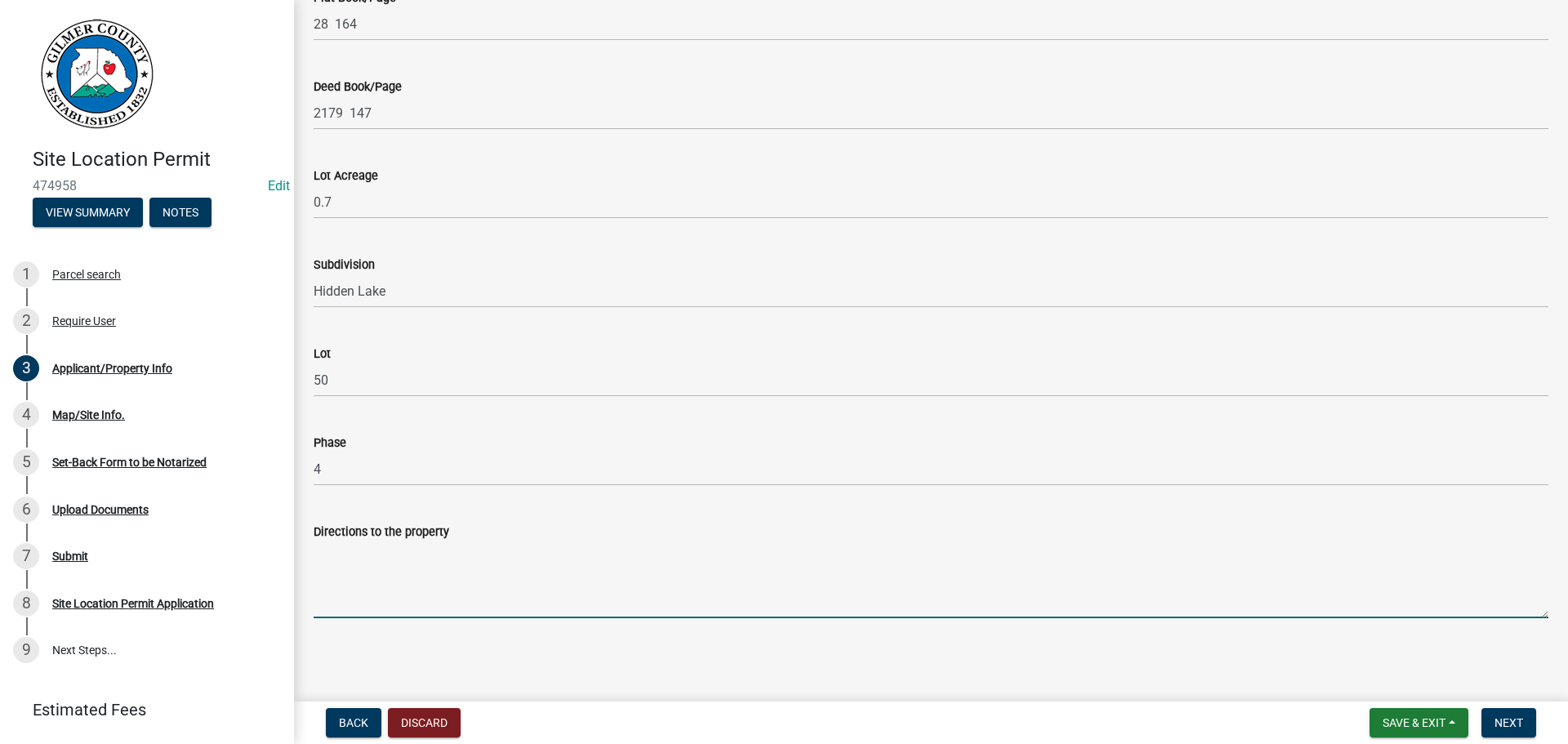
click at [394, 569] on textarea "Directions to the property" at bounding box center [931, 579] width 1235 height 77
click at [516, 546] on textarea "515N, LT ON CHERRY LOG ST, RT KON PINK PIG LN, RT ON HIDDEN LAKE CT, LT ON HIDD…" at bounding box center [931, 579] width 1235 height 77
click at [881, 554] on textarea "515N, LT ON CHERRY LOG ST, RT ON PINK PIG LN, RT ON HIDDEN LAKE CT, LT ON HIDDE…" at bounding box center [931, 579] width 1235 height 77
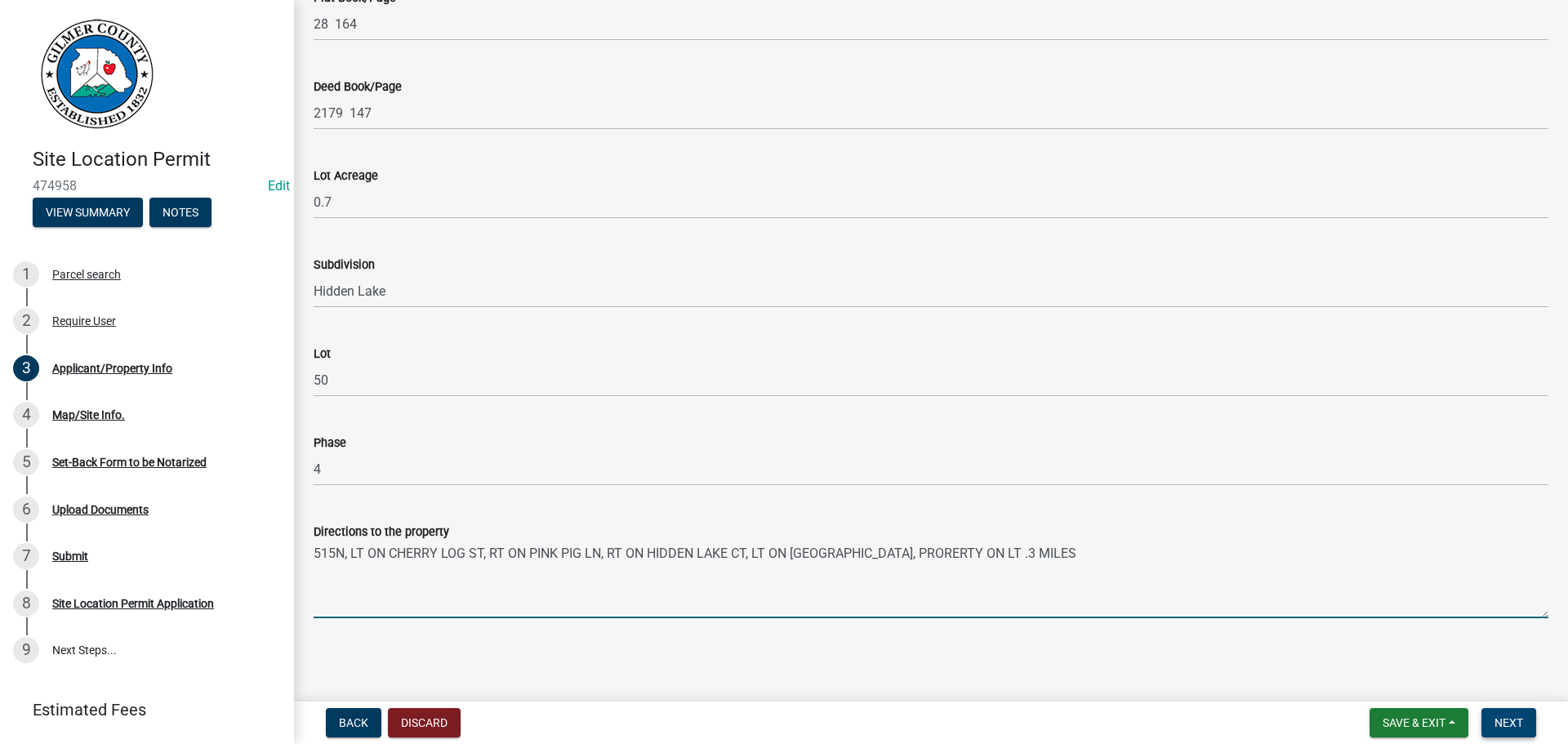
type textarea "515N, LT ON CHERRY LOG ST, RT ON PINK PIG LN, RT ON HIDDEN LAKE CT, LT ON [GEOG…"
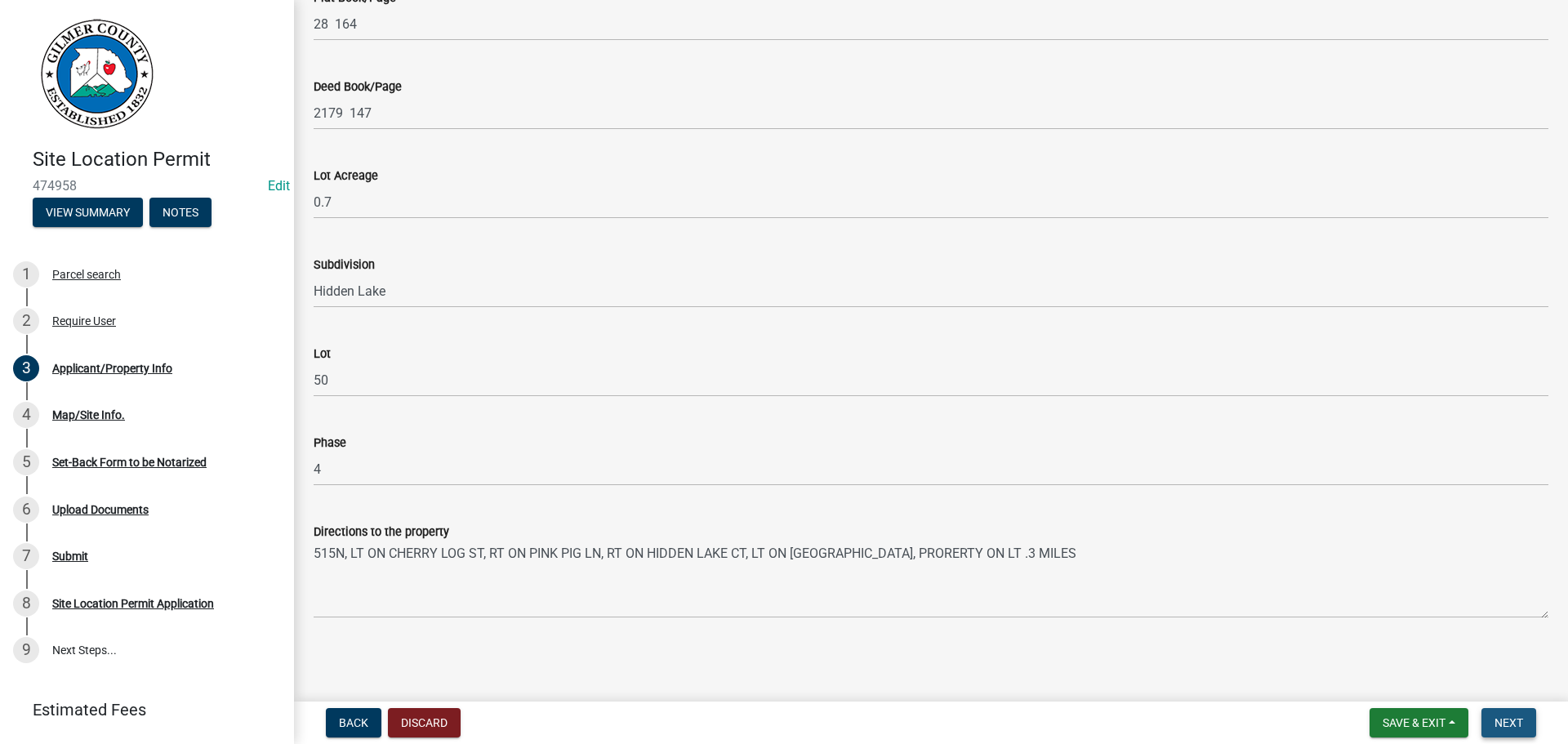
click at [1507, 720] on span "Next" at bounding box center [1508, 723] width 29 height 13
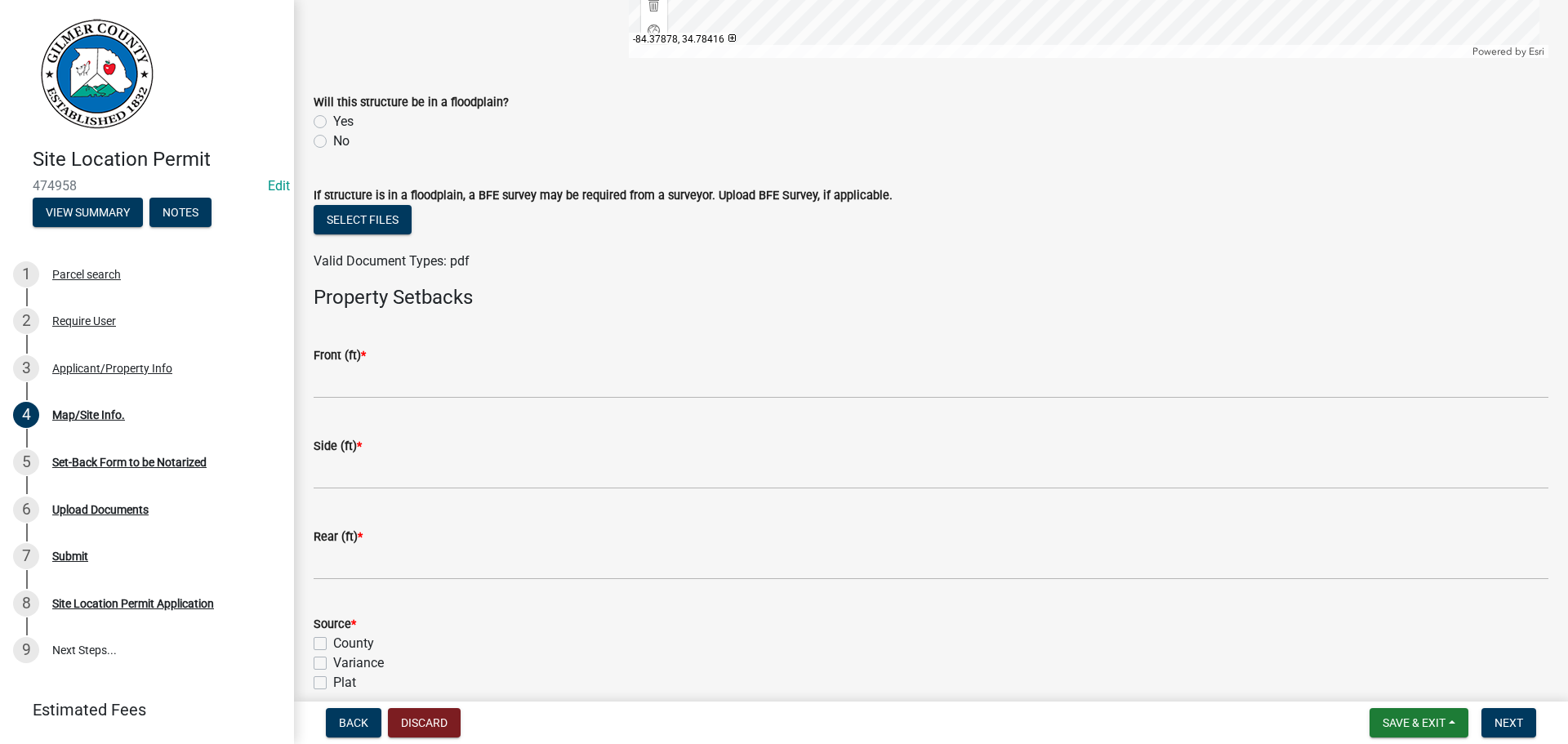
scroll to position [490, 0]
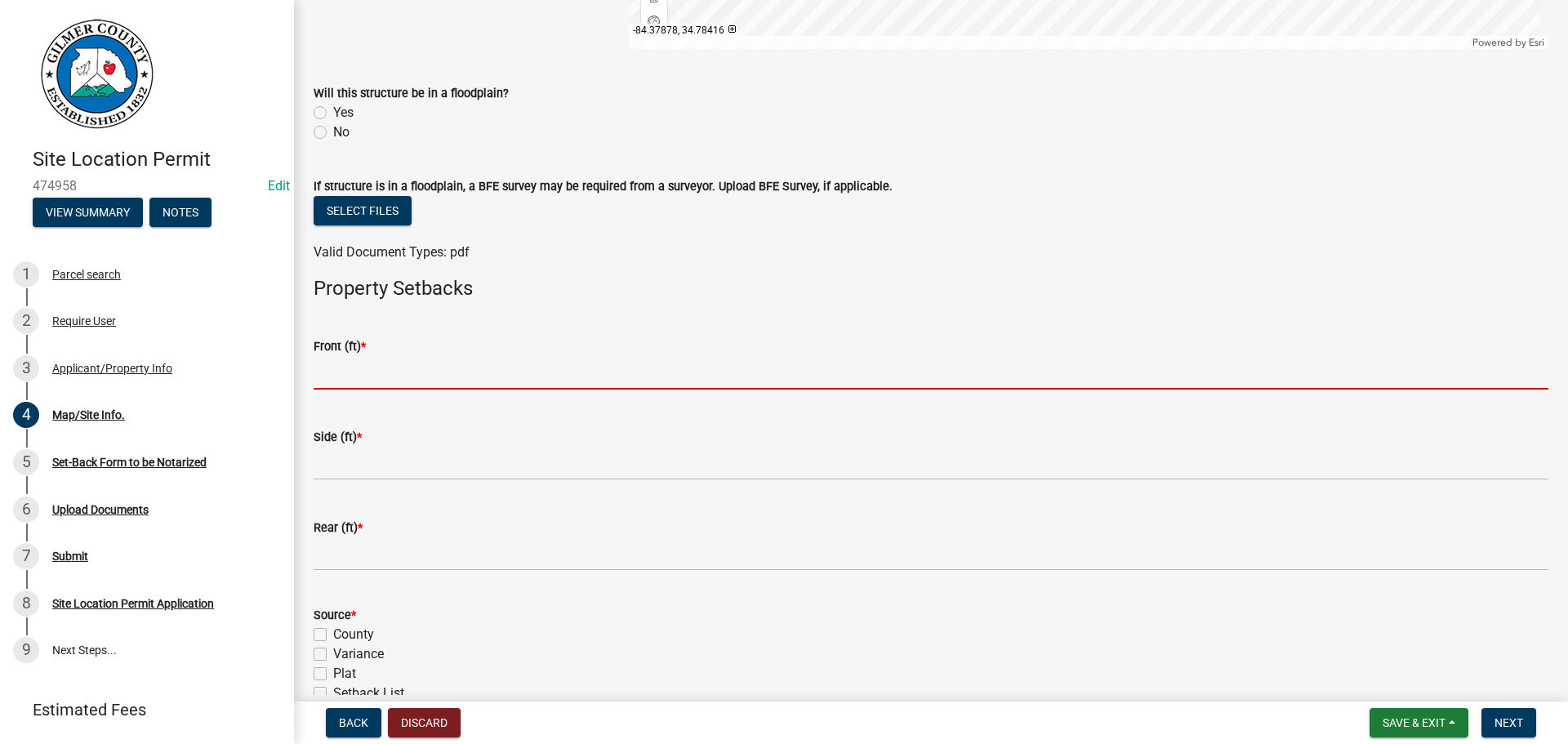
click at [408, 382] on input "text" at bounding box center [931, 373] width 1235 height 34
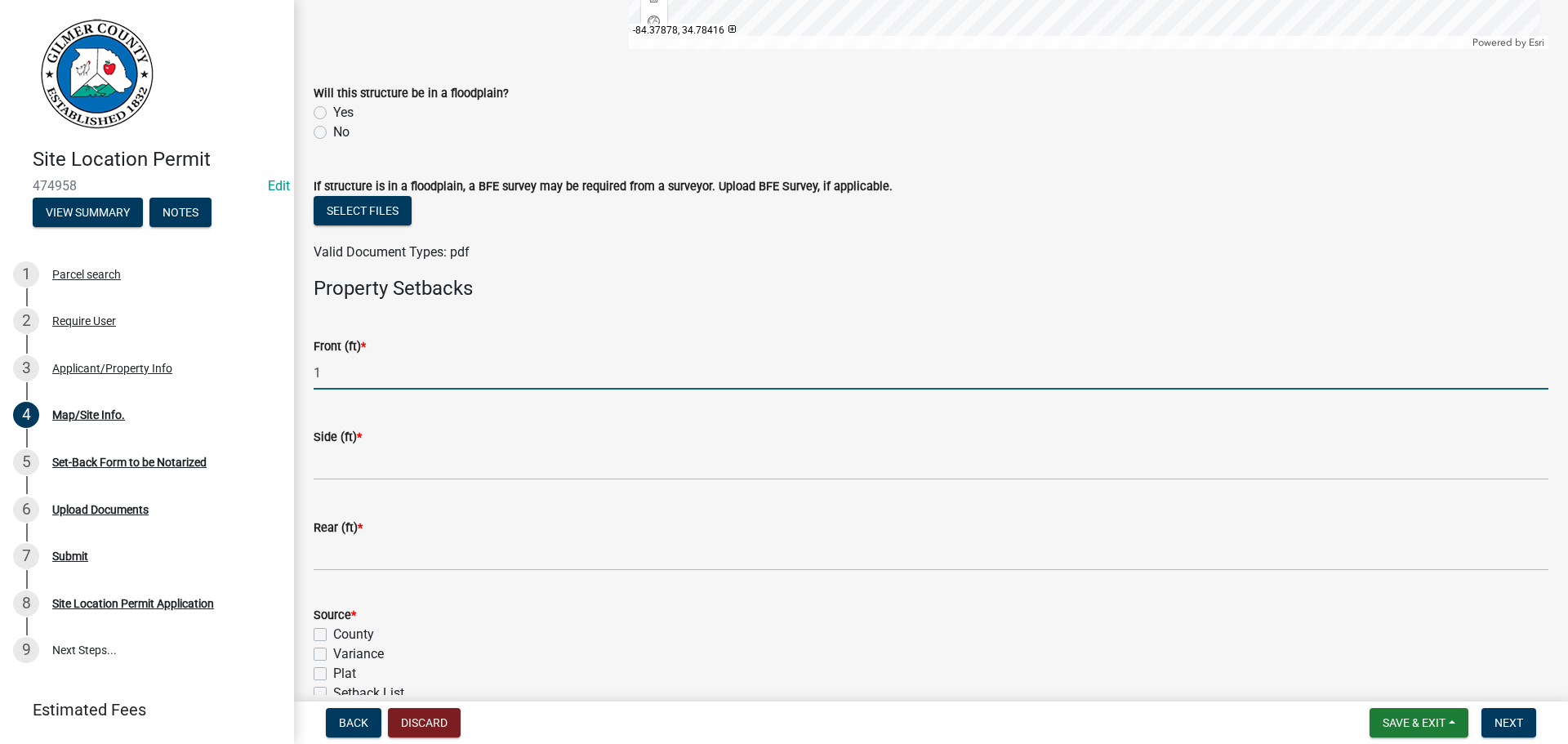
type input "1"
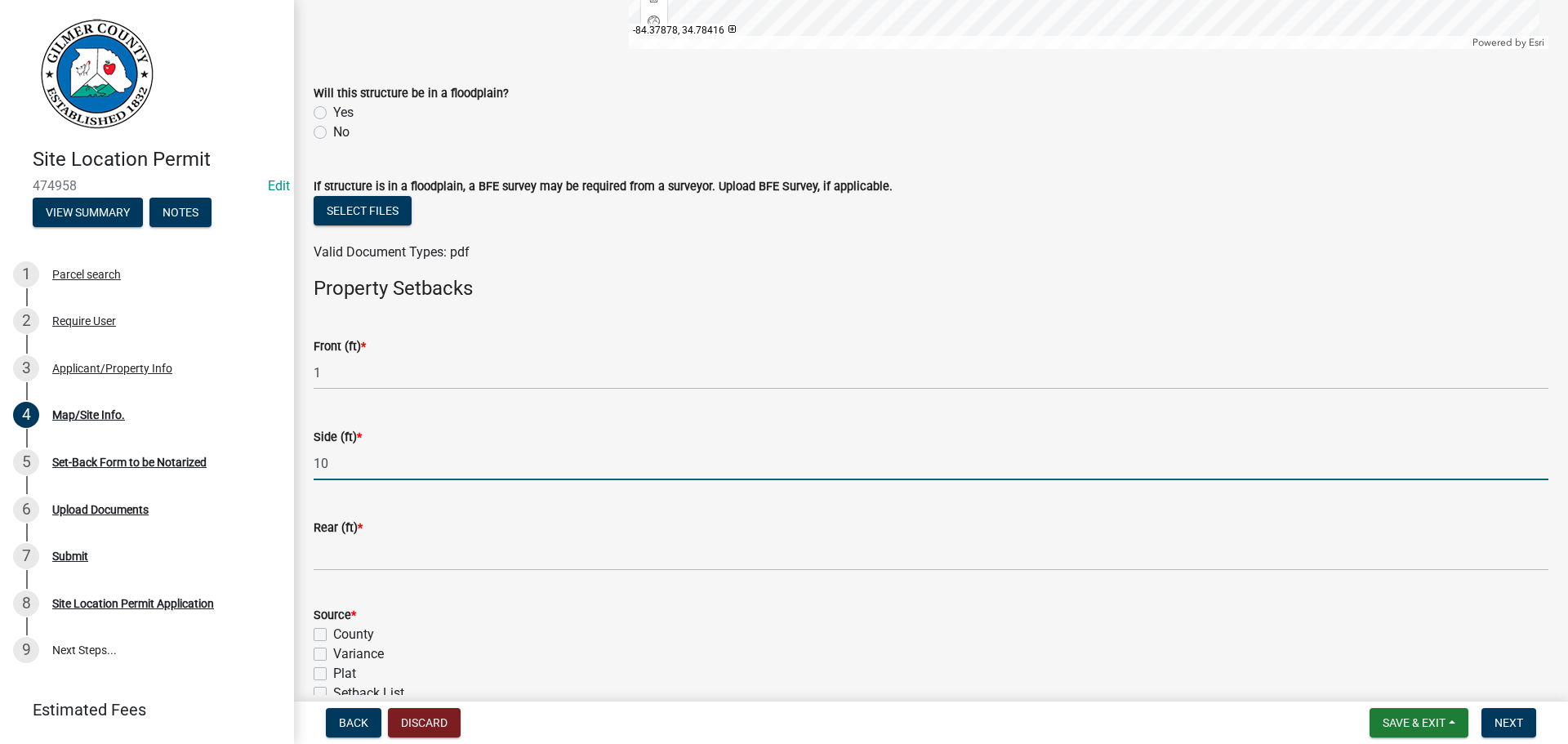
type input "10"
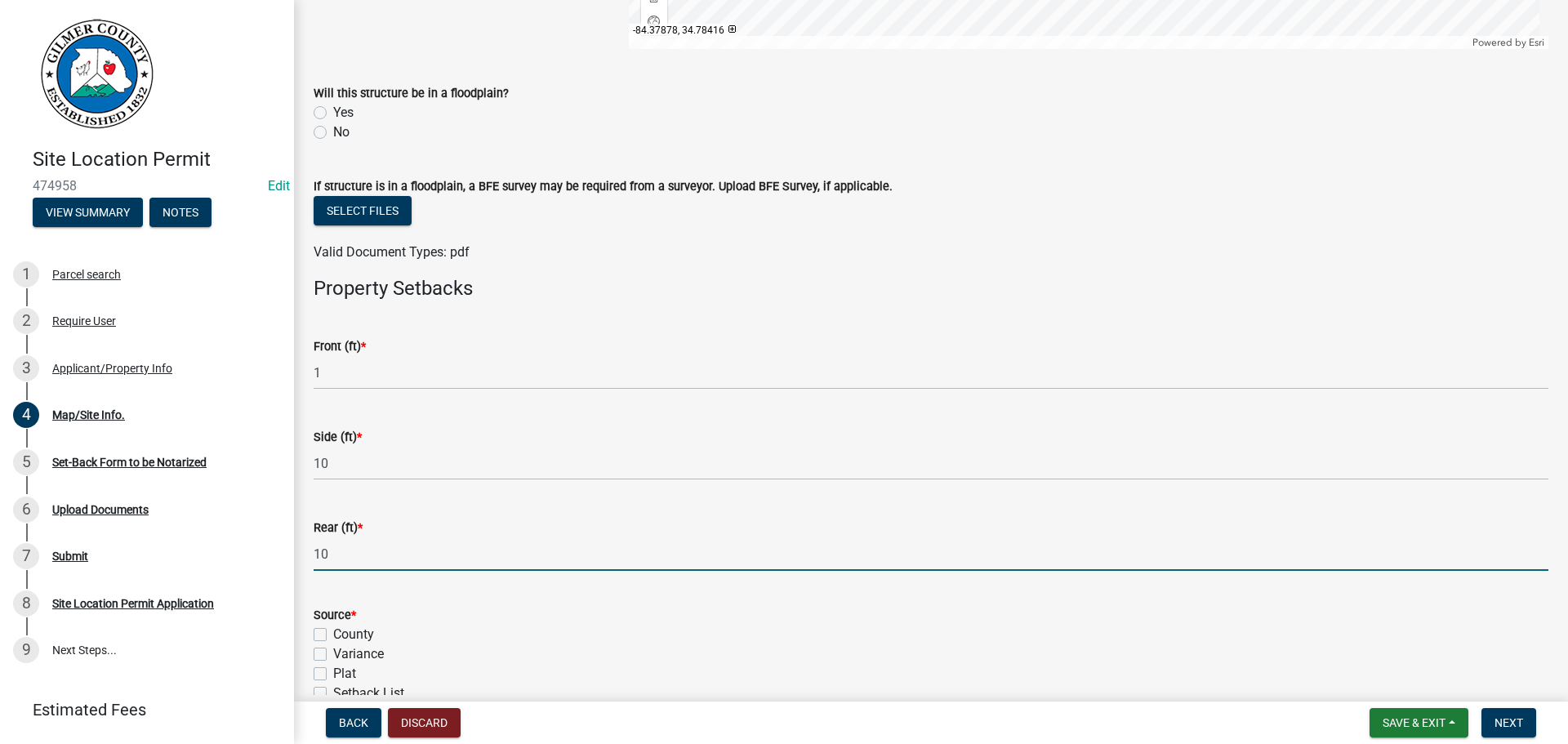
type input "10"
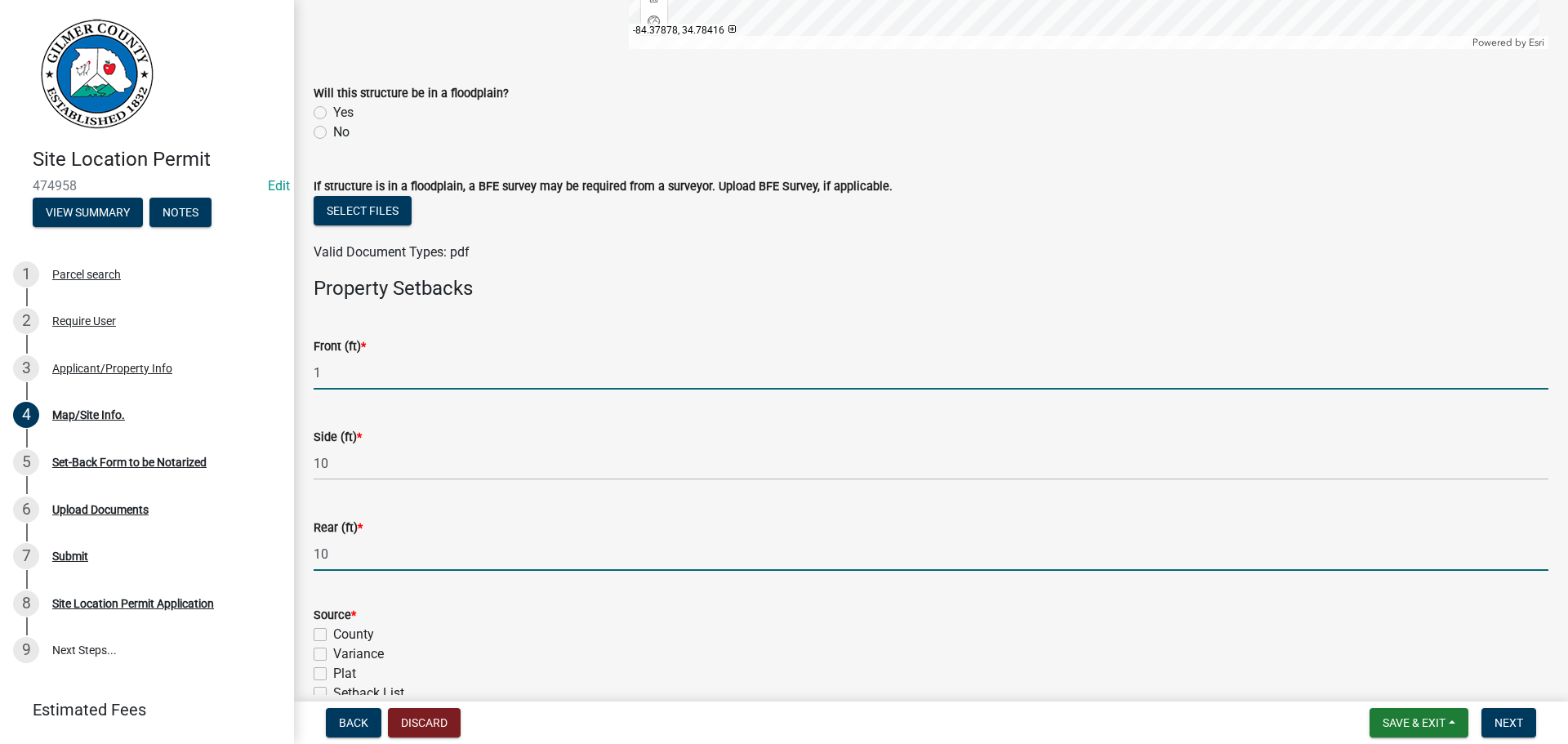
click at [394, 382] on input "1" at bounding box center [931, 373] width 1235 height 34
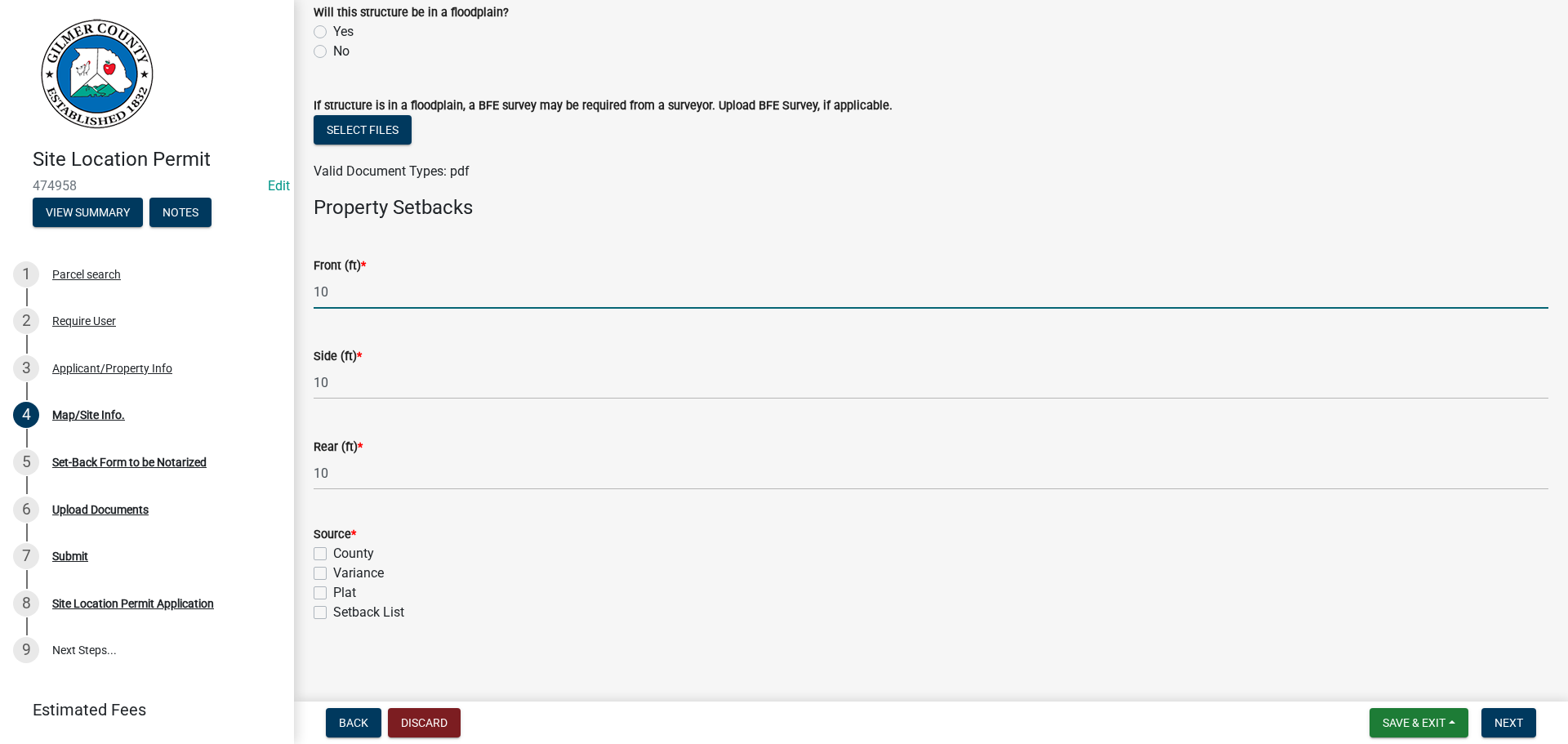
scroll to position [576, 0]
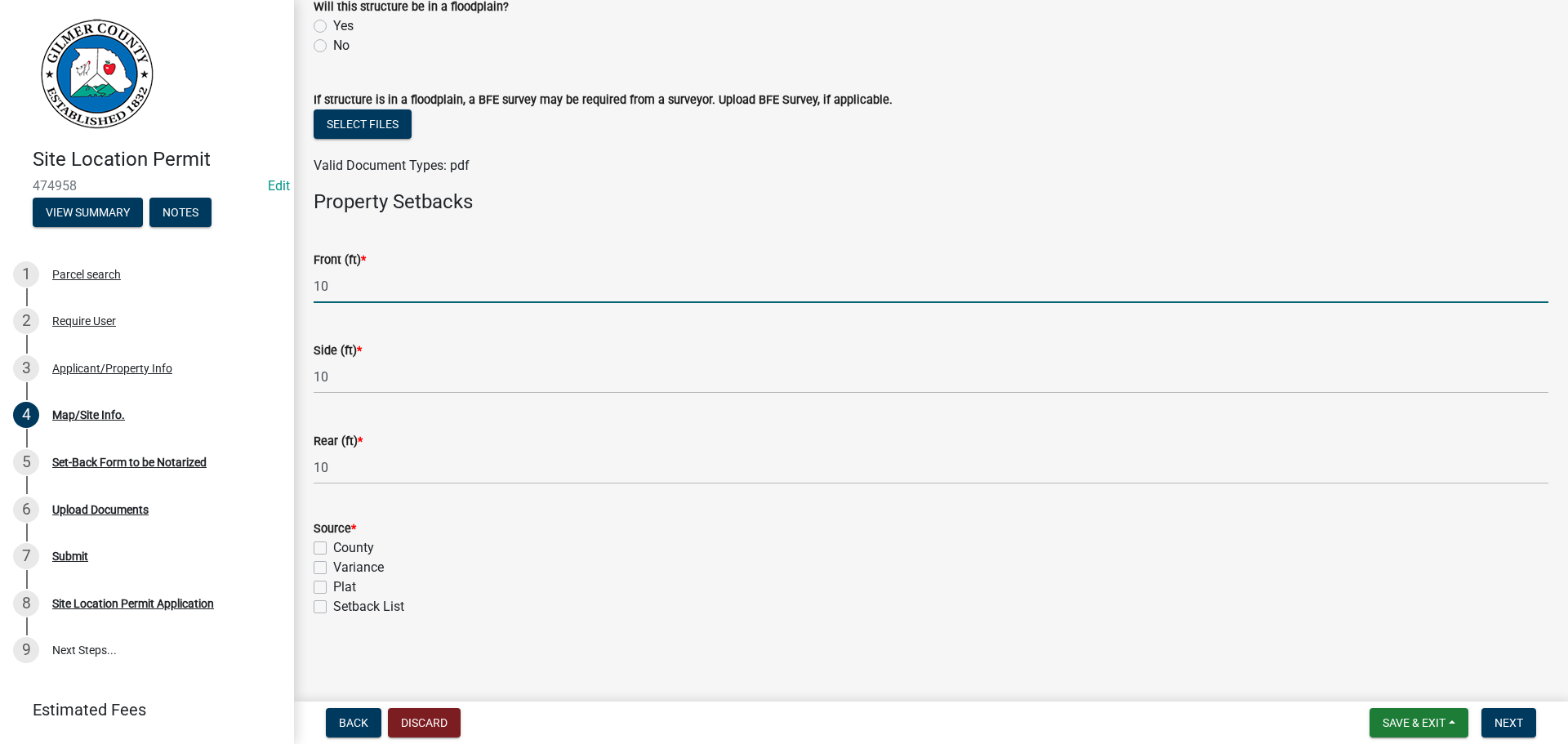
type input "10"
click at [333, 604] on label "Setback List" at bounding box center [369, 607] width 71 height 20
click at [333, 604] on input "Setback List" at bounding box center [338, 602] width 11 height 11
checkbox input "true"
checkbox input "false"
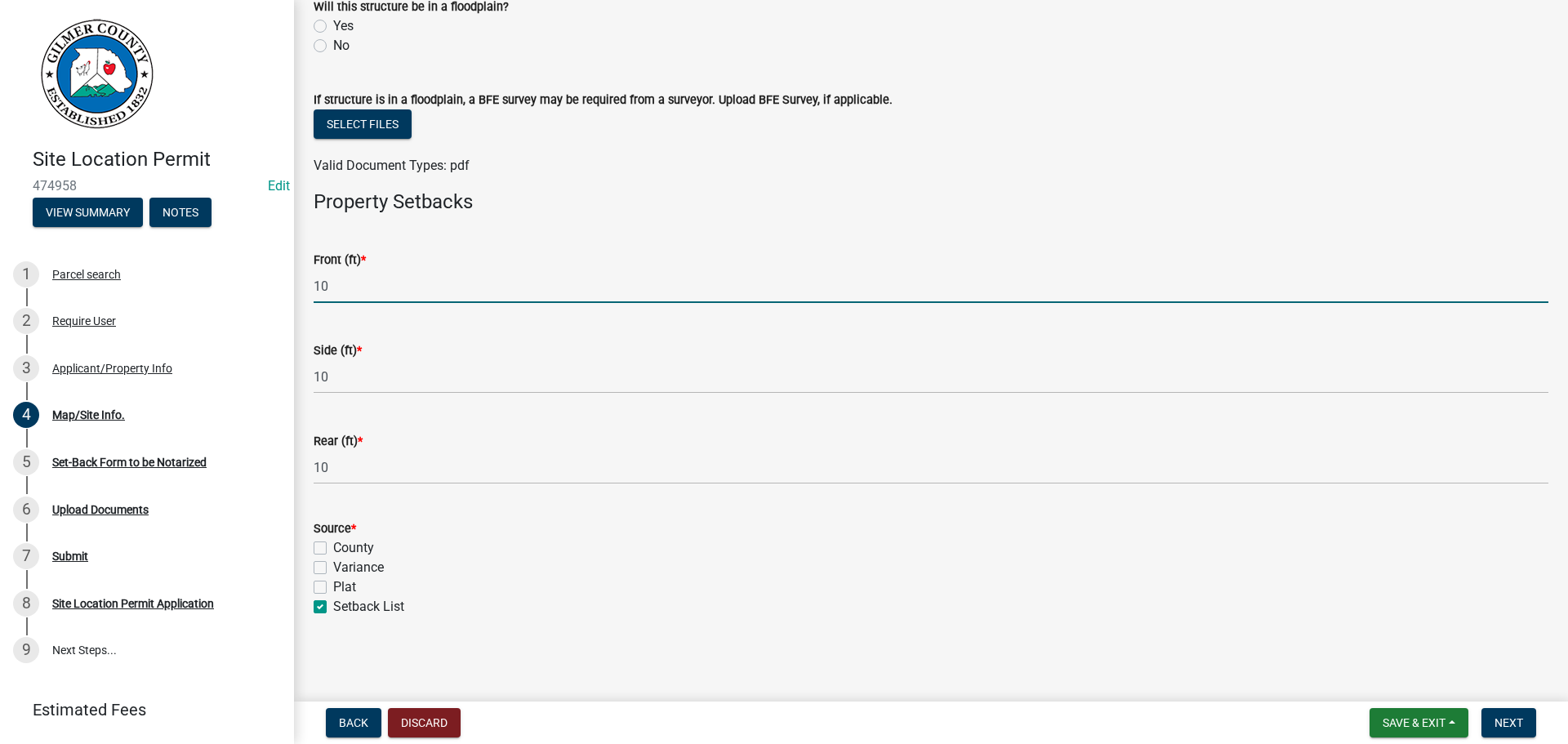
checkbox input "false"
checkbox input "true"
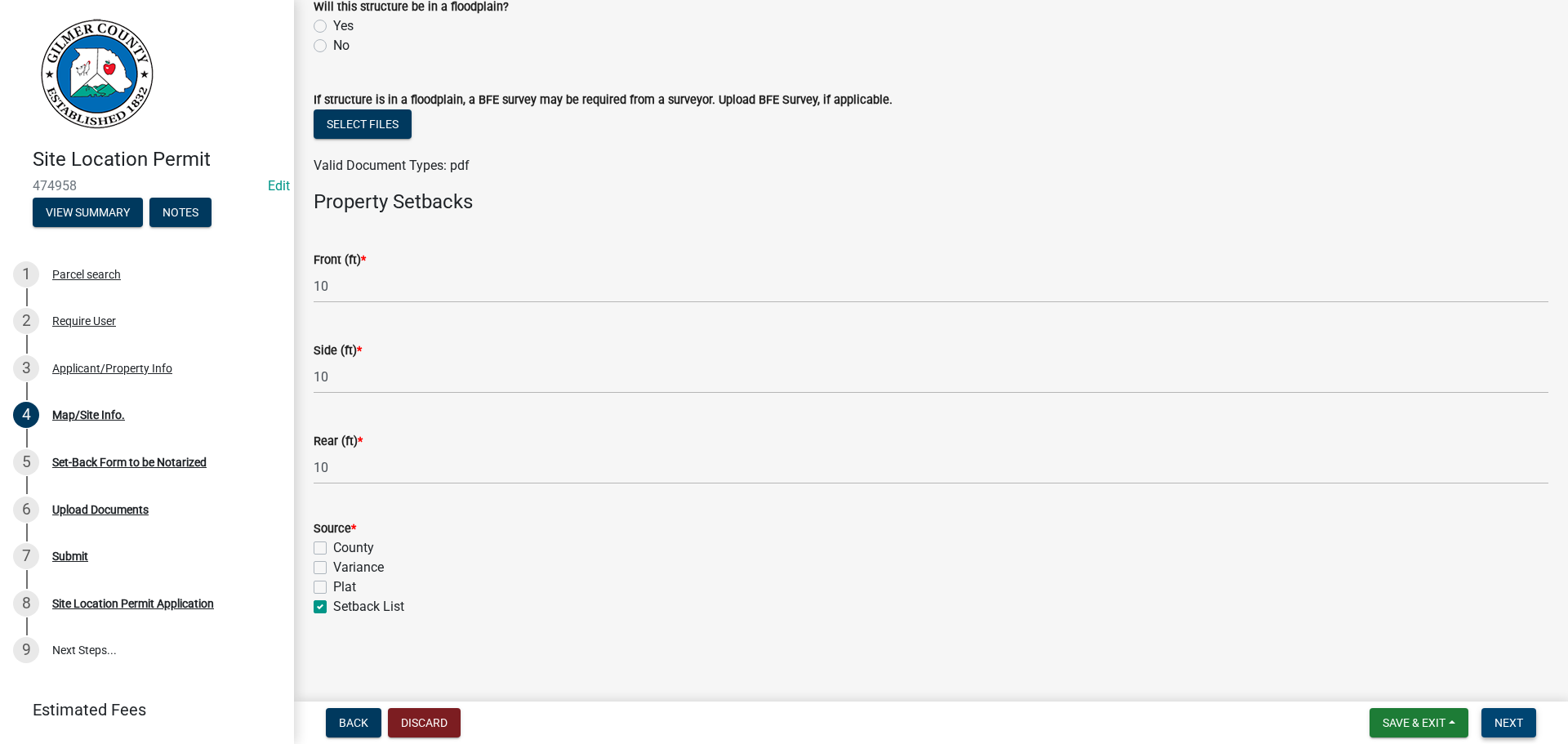
click at [1517, 722] on span "Next" at bounding box center [1508, 723] width 29 height 13
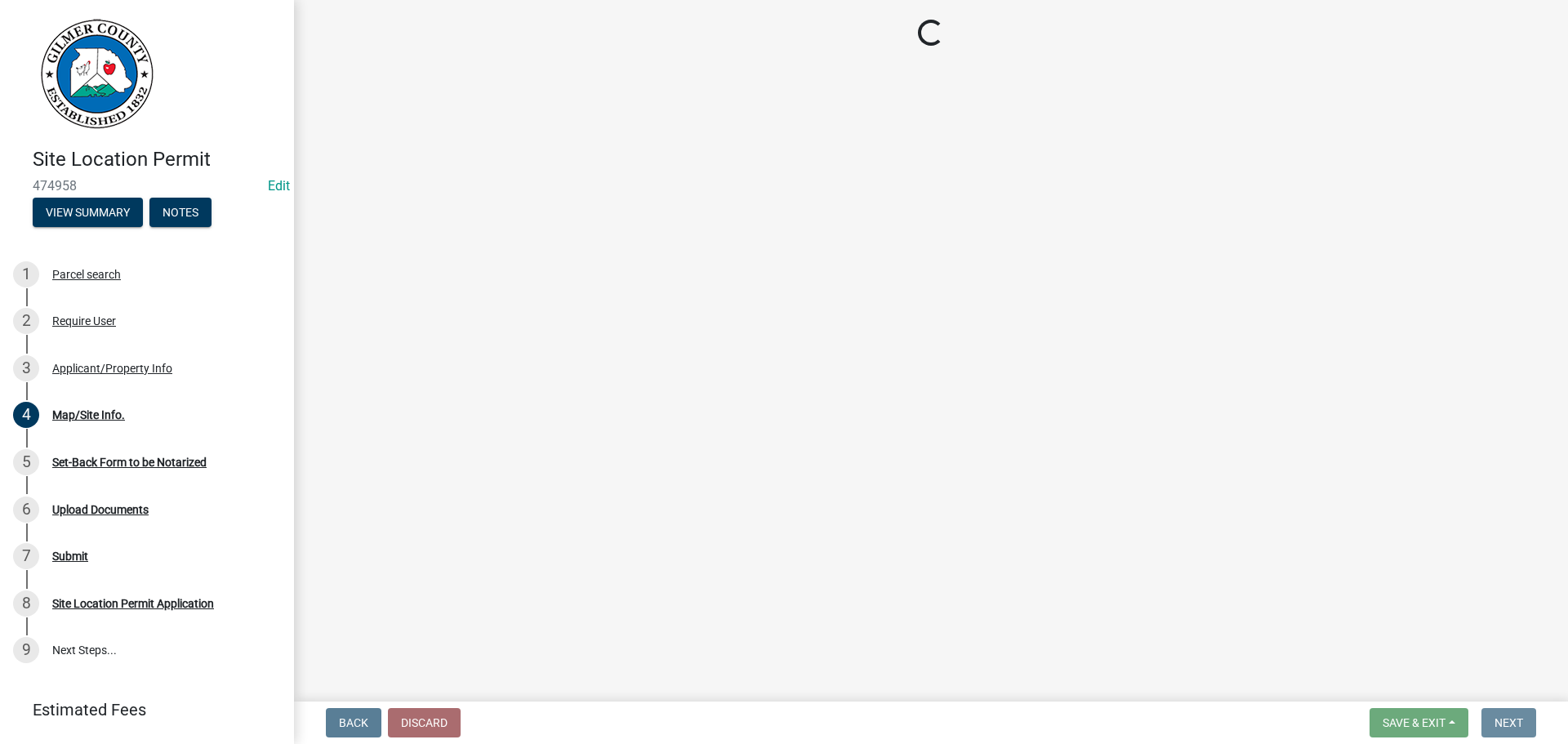
scroll to position [0, 0]
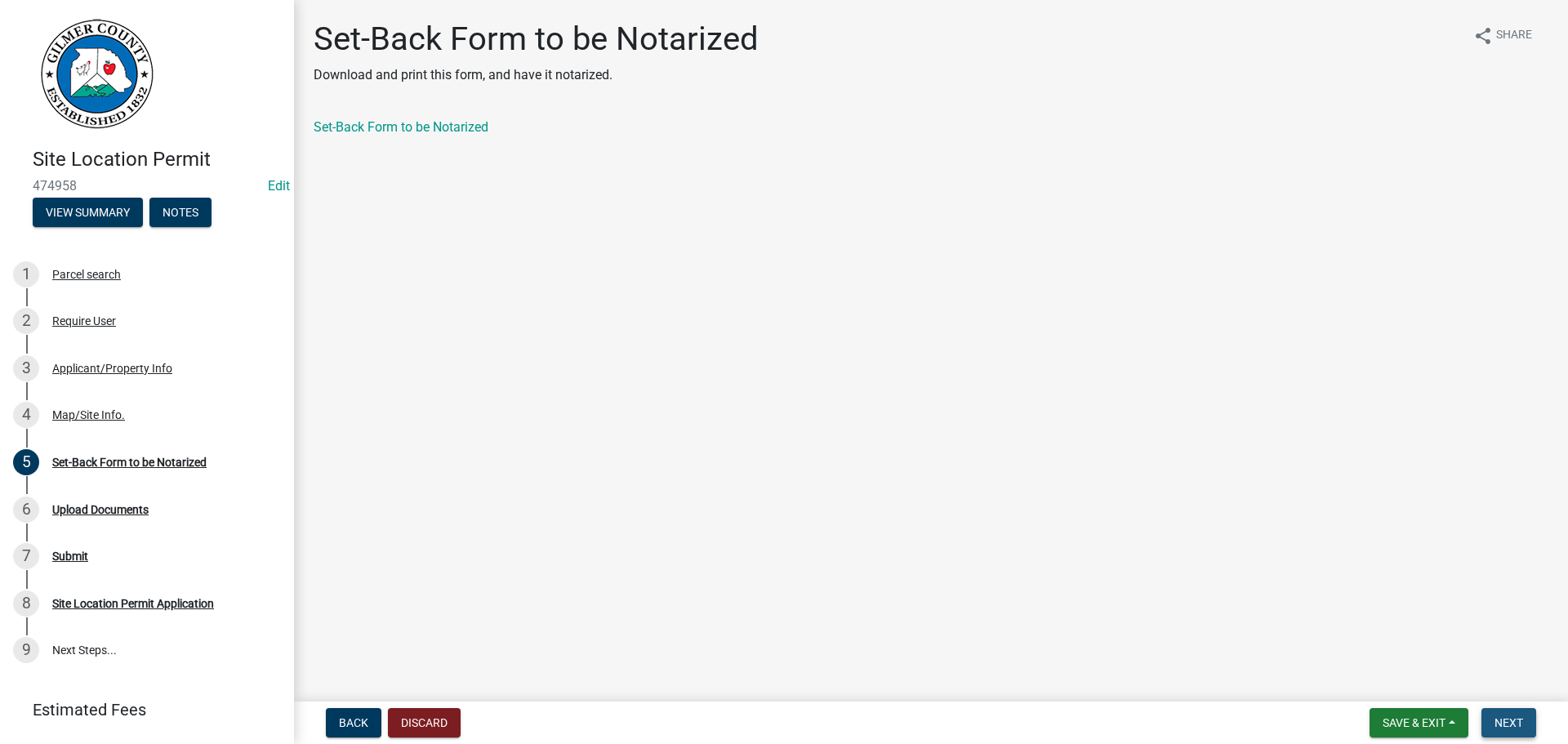
click at [1502, 718] on span "Next" at bounding box center [1508, 723] width 29 height 13
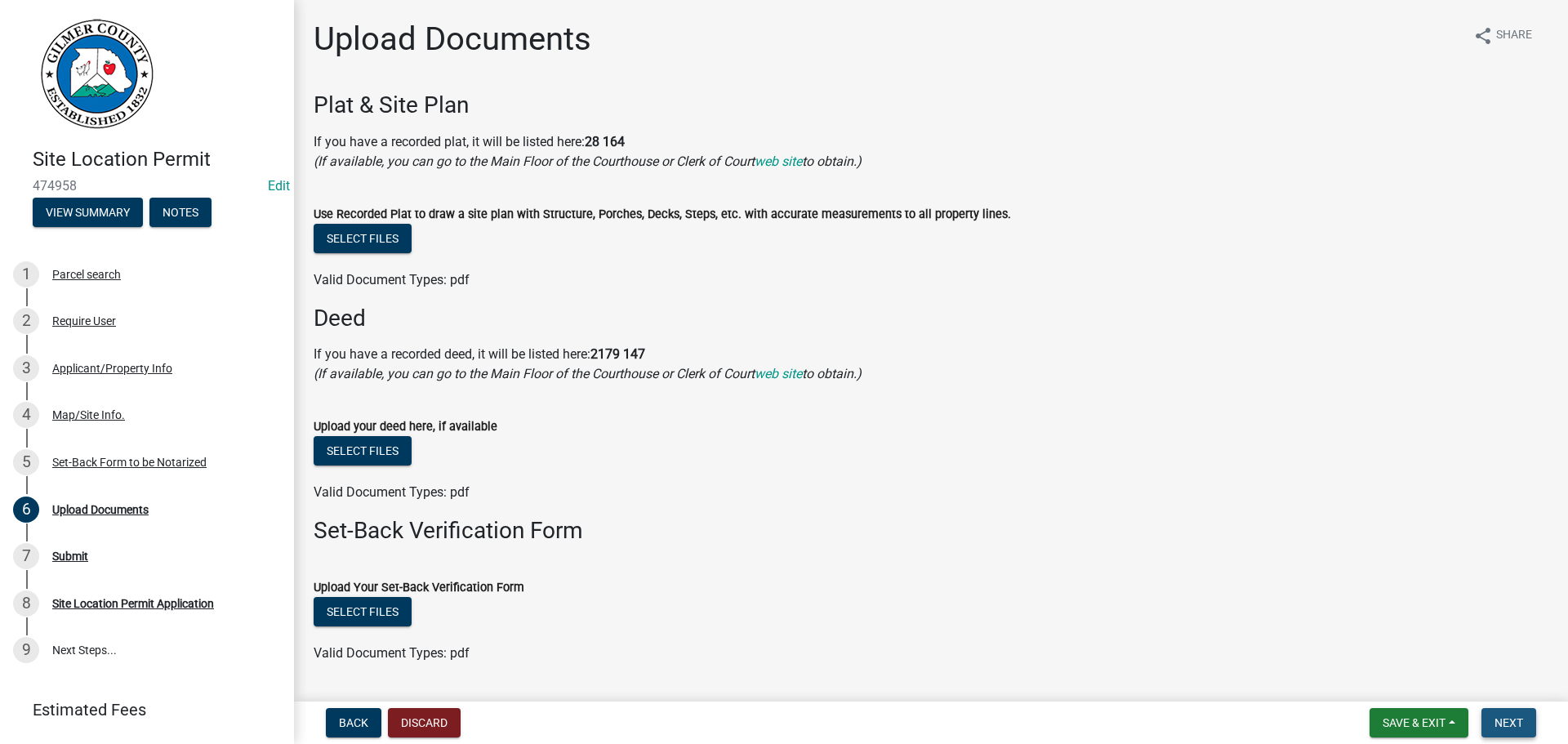
click at [1500, 718] on span "Next" at bounding box center [1508, 723] width 29 height 13
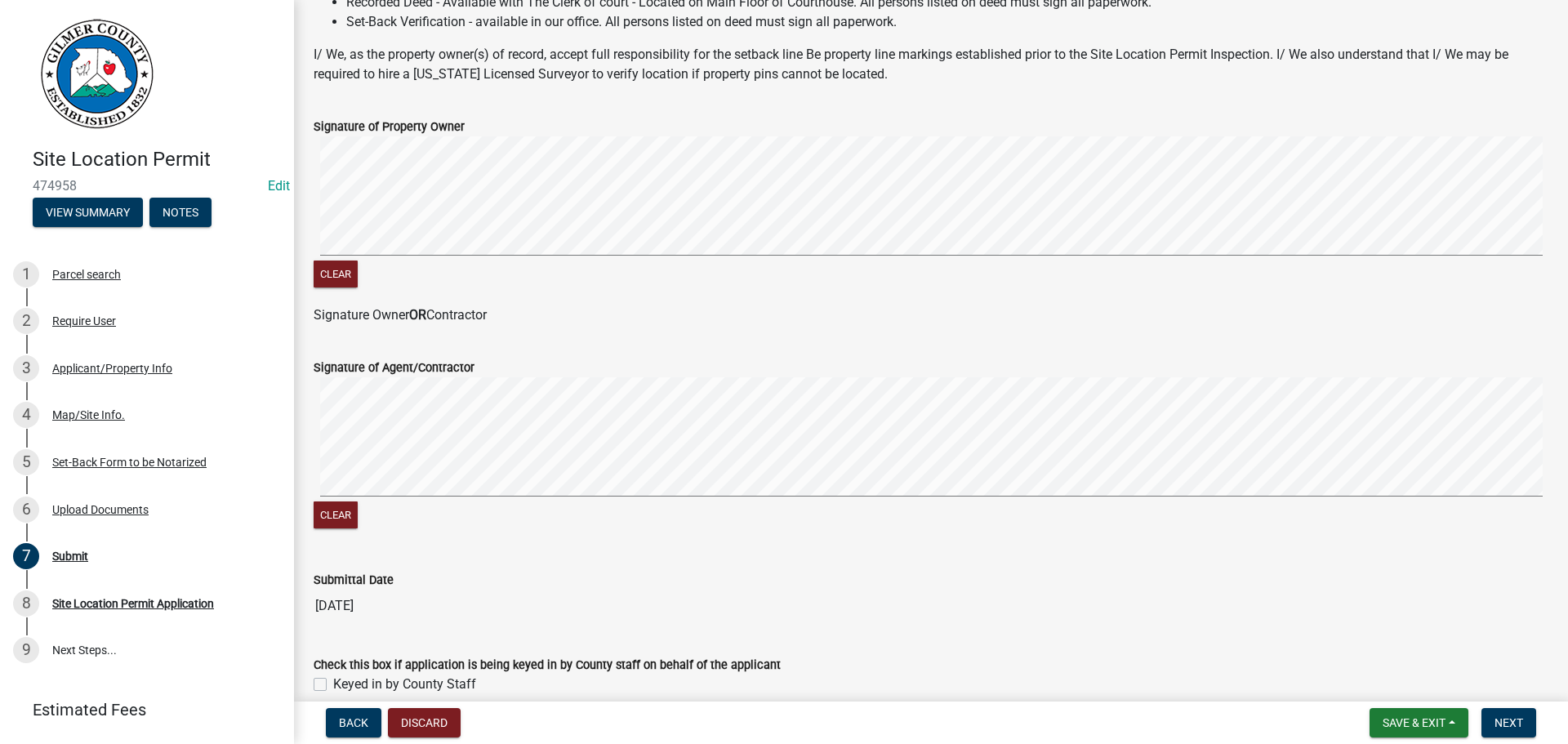
scroll to position [327, 0]
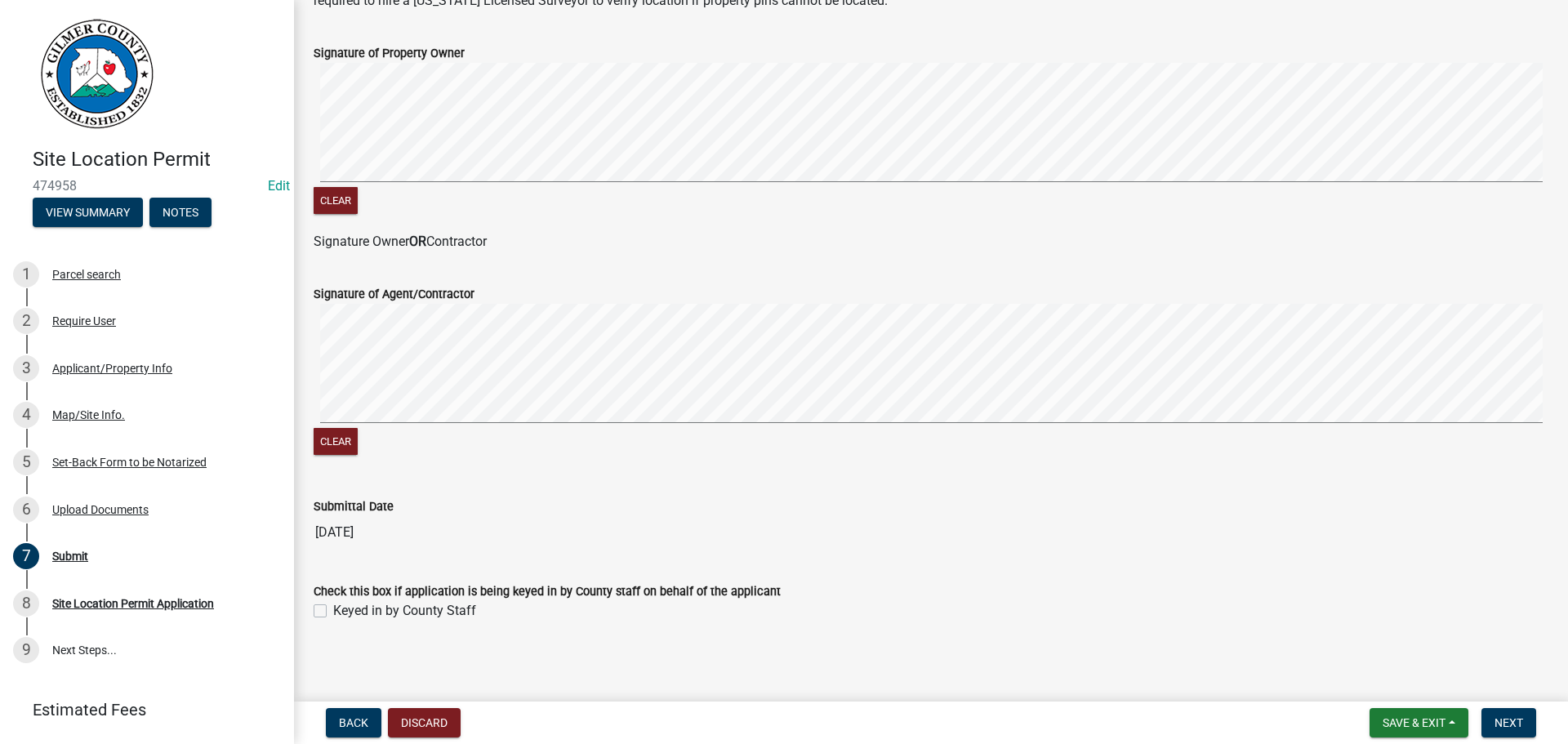
click at [333, 611] on label "Keyed in by County Staff" at bounding box center [404, 611] width 143 height 20
click at [333, 611] on input "Keyed in by County Staff" at bounding box center [338, 606] width 11 height 11
checkbox input "true"
click at [1520, 716] on span "Next" at bounding box center [1508, 723] width 29 height 13
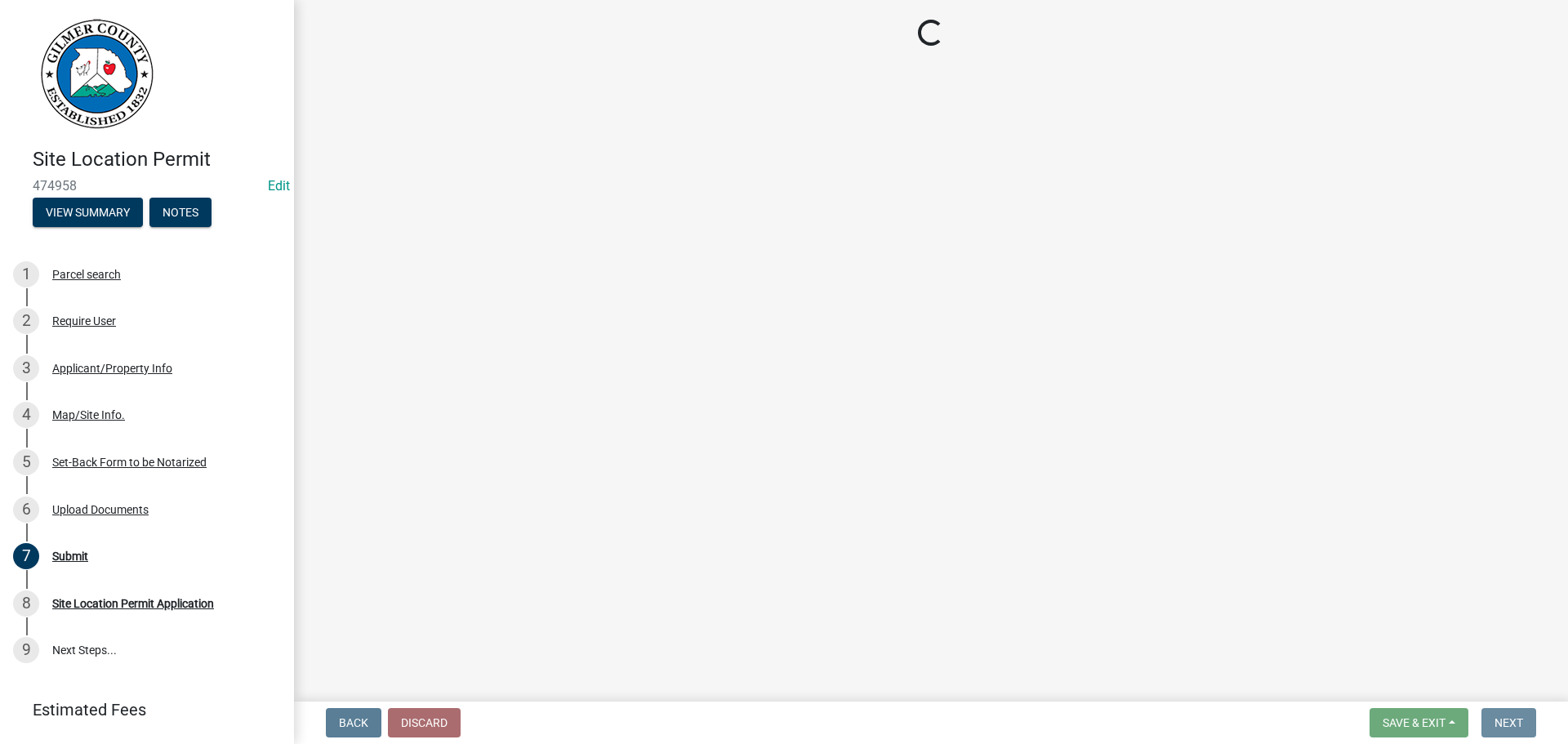
scroll to position [0, 0]
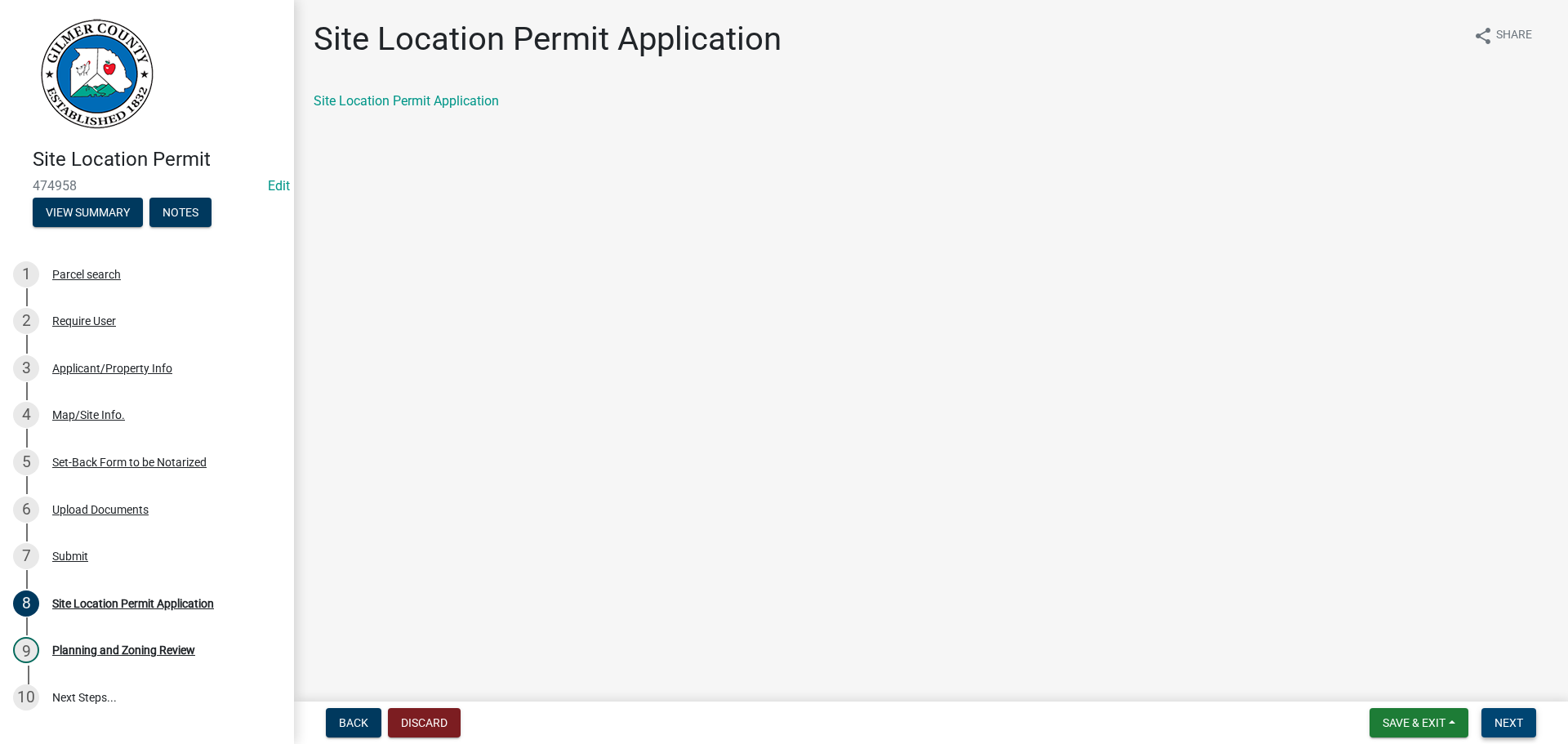
click at [1515, 716] on span "Next" at bounding box center [1508, 723] width 29 height 13
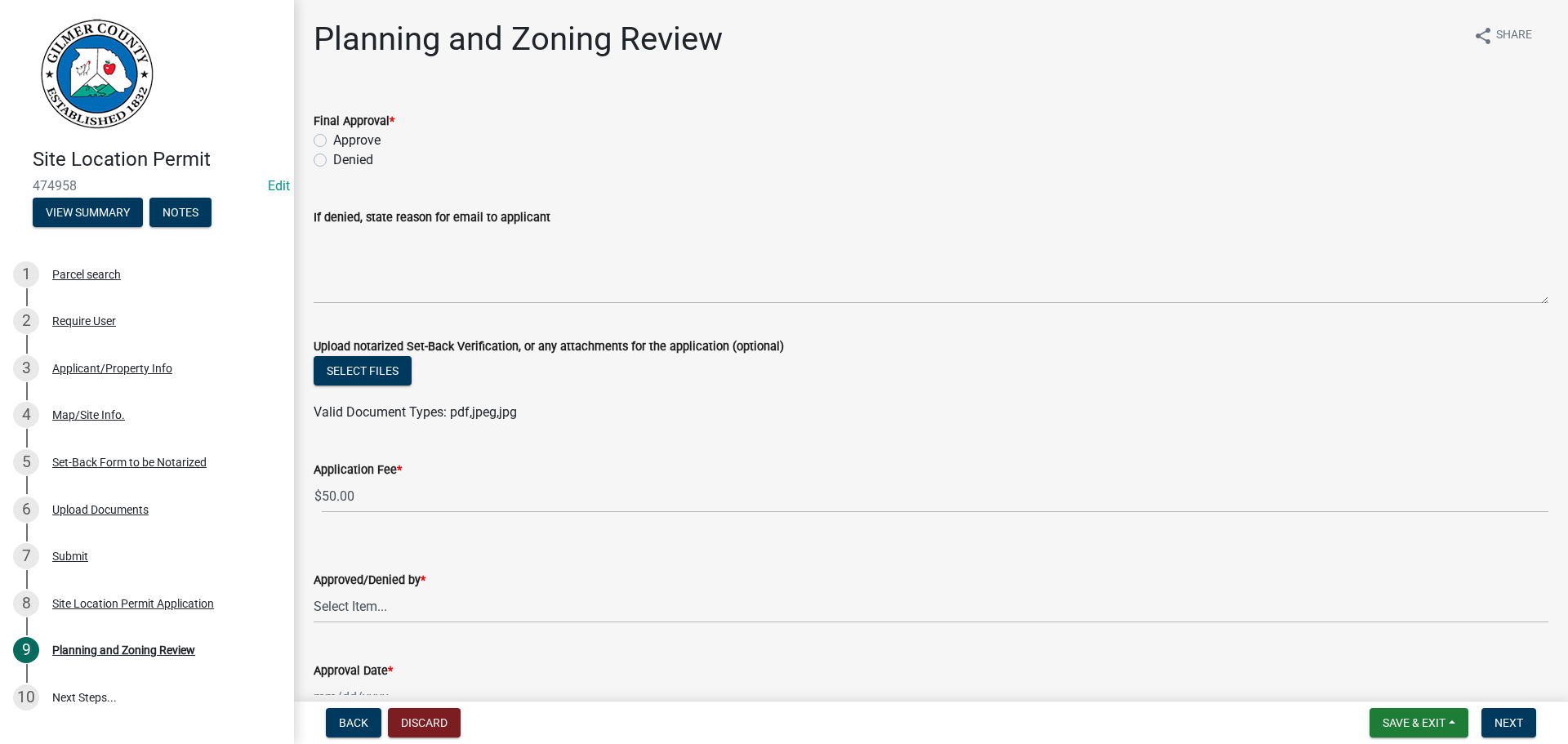
click at [333, 144] on label "Approve" at bounding box center [356, 141] width 47 height 20
click at [333, 141] on input "Approve" at bounding box center [338, 136] width 11 height 11
radio input "true"
click at [369, 603] on select "Select Item... [PERSON_NAME] [PERSON_NAME] [PERSON_NAME] [PERSON_NAME] [PERSON_…" at bounding box center [931, 606] width 1235 height 34
click at [313, 589] on select "Select Item... [PERSON_NAME] [PERSON_NAME] [PERSON_NAME] [PERSON_NAME] [PERSON_…" at bounding box center [931, 606] width 1235 height 34
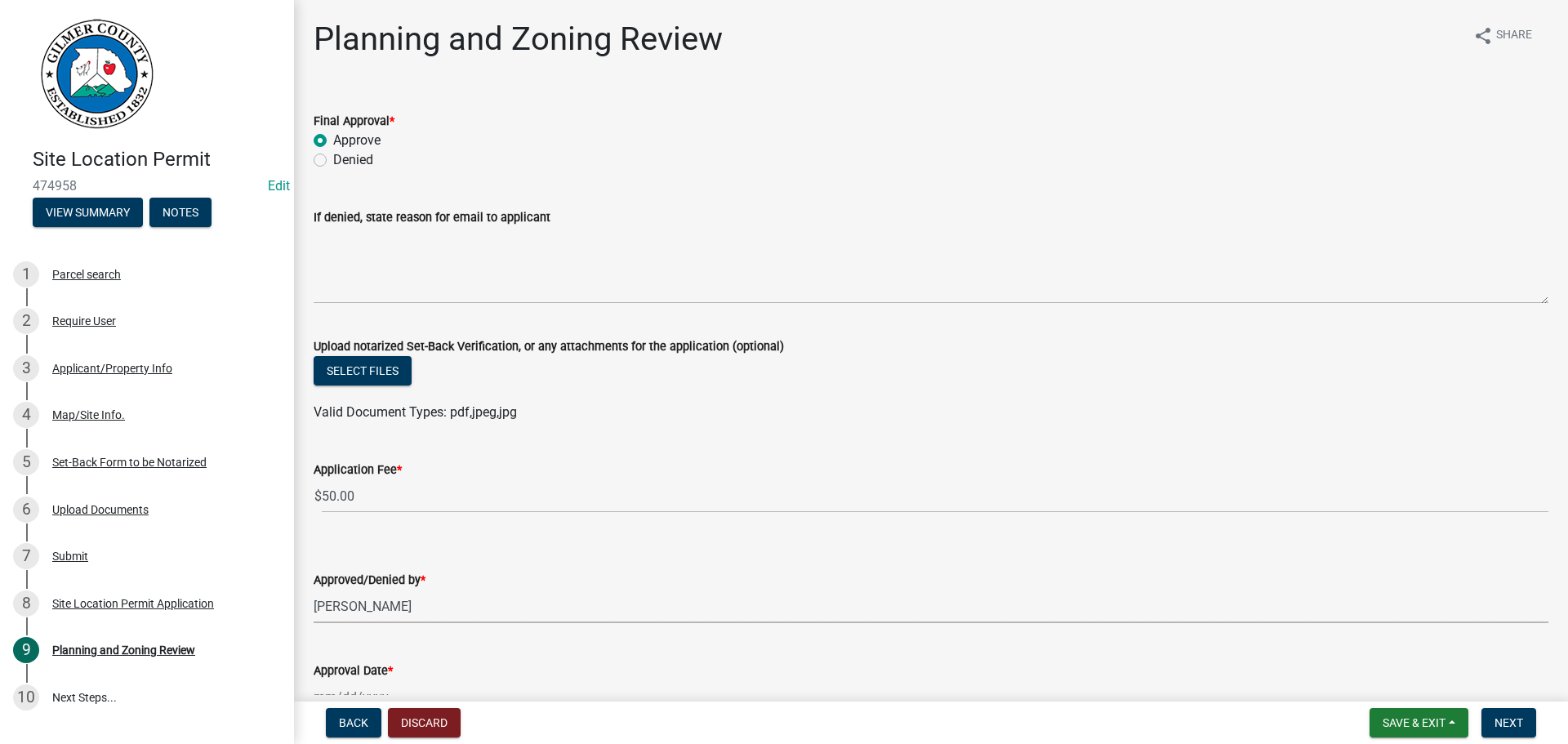
select select "f66b4cef-93c9-440c-84d8-a2c8d35cb7c1"
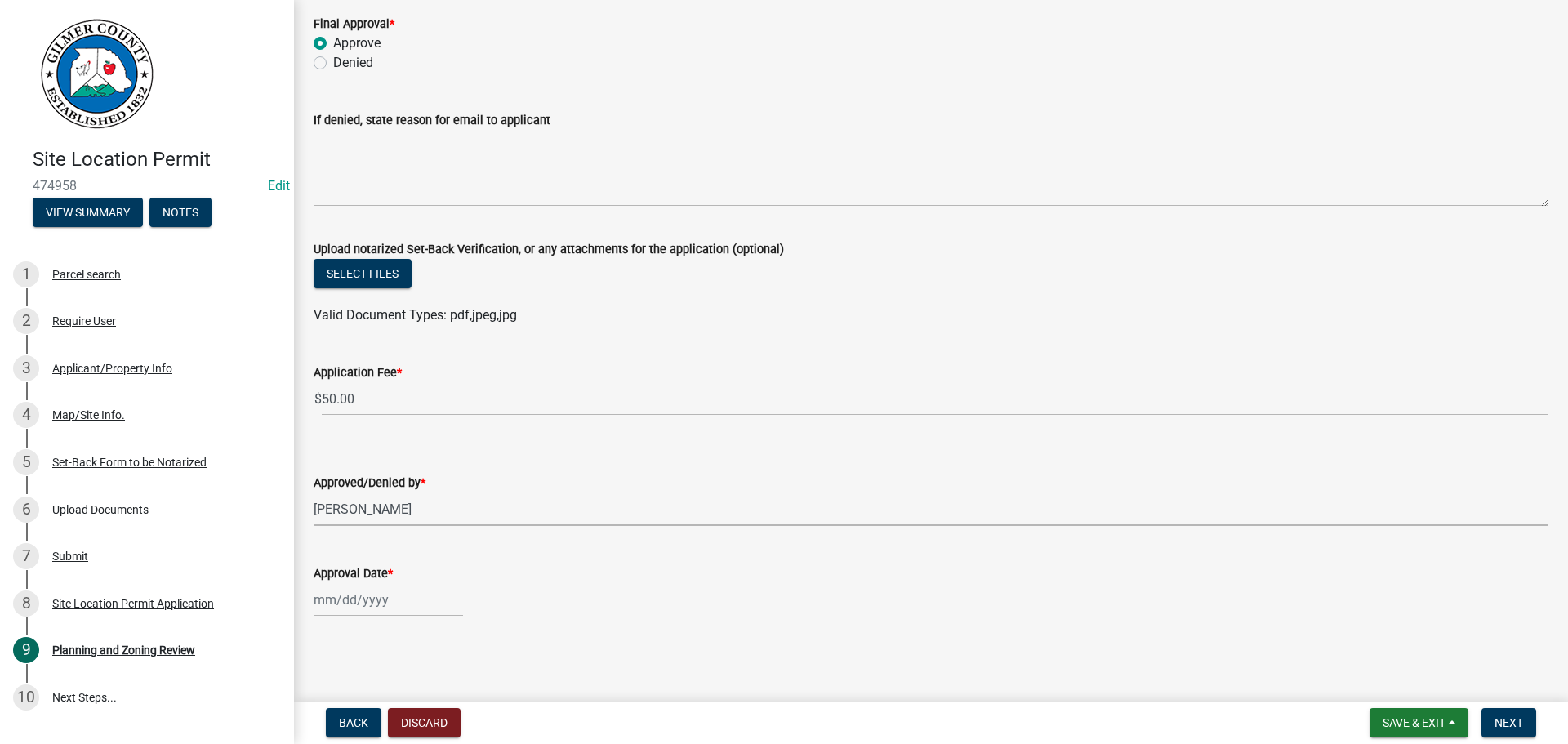
click at [353, 601] on div at bounding box center [388, 599] width 150 height 34
select select "9"
select select "2025"
click at [331, 459] on div "8" at bounding box center [330, 460] width 26 height 26
type input "[DATE]"
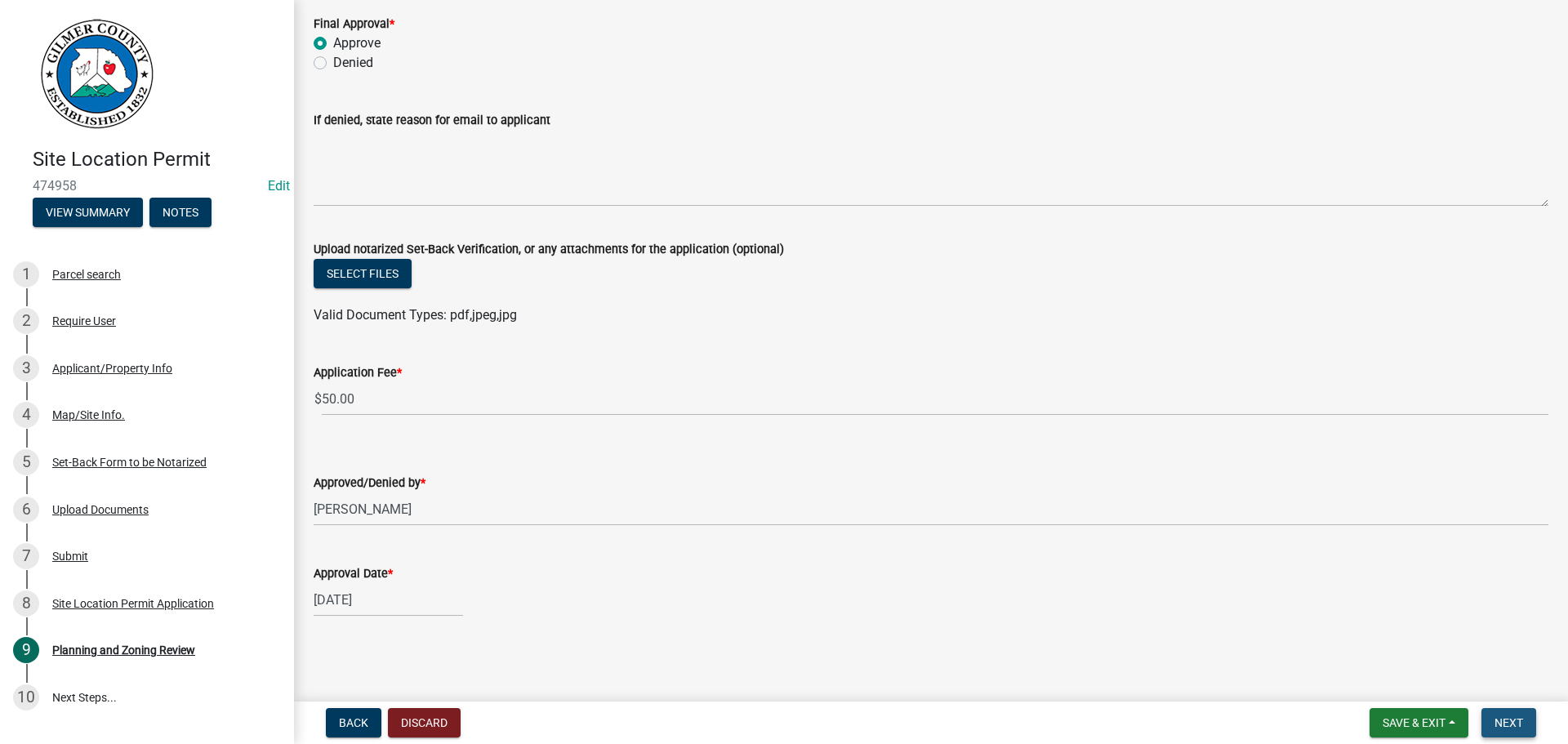
click at [1512, 718] on span "Next" at bounding box center [1508, 723] width 29 height 13
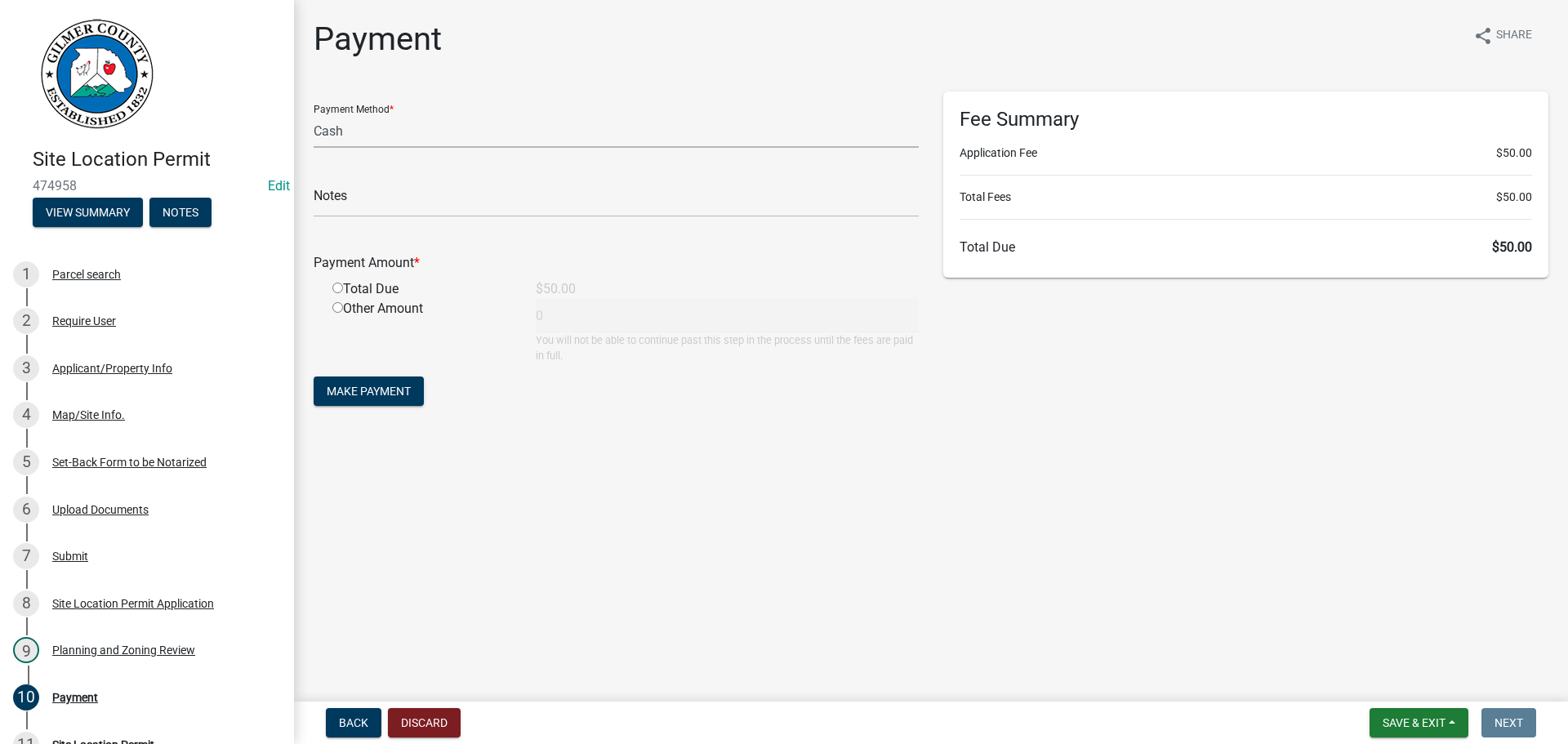
click at [352, 130] on select "Credit Card POS Check Cash" at bounding box center [616, 131] width 605 height 34
select select "1: 0"
click at [313, 114] on select "Credit Card POS Check Cash" at bounding box center [616, 131] width 605 height 34
click at [378, 200] on input "text" at bounding box center [616, 200] width 605 height 34
type input "1709"
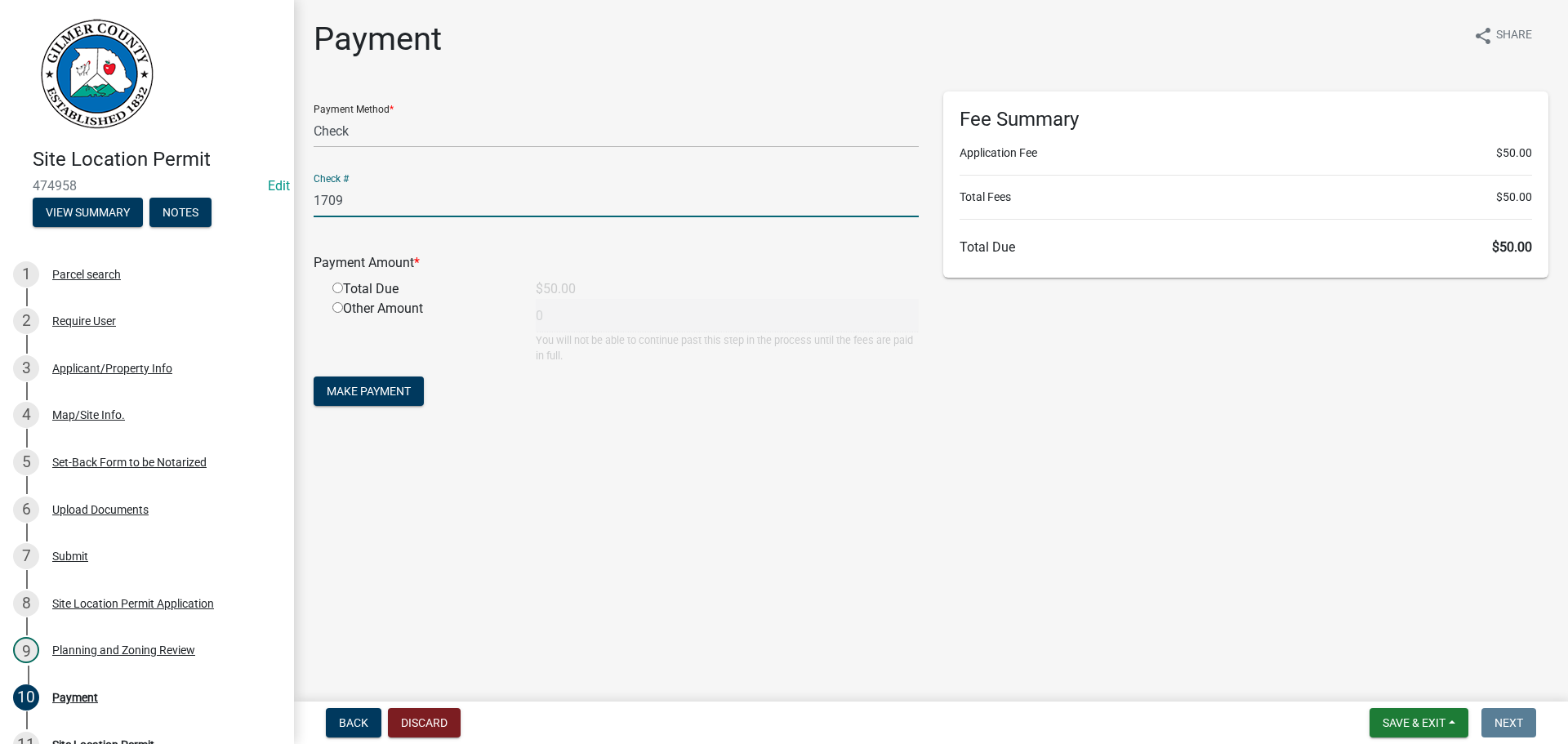
click at [336, 284] on input "radio" at bounding box center [337, 288] width 11 height 11
radio input "true"
type input "50"
click at [390, 387] on span "Make Payment" at bounding box center [369, 391] width 84 height 13
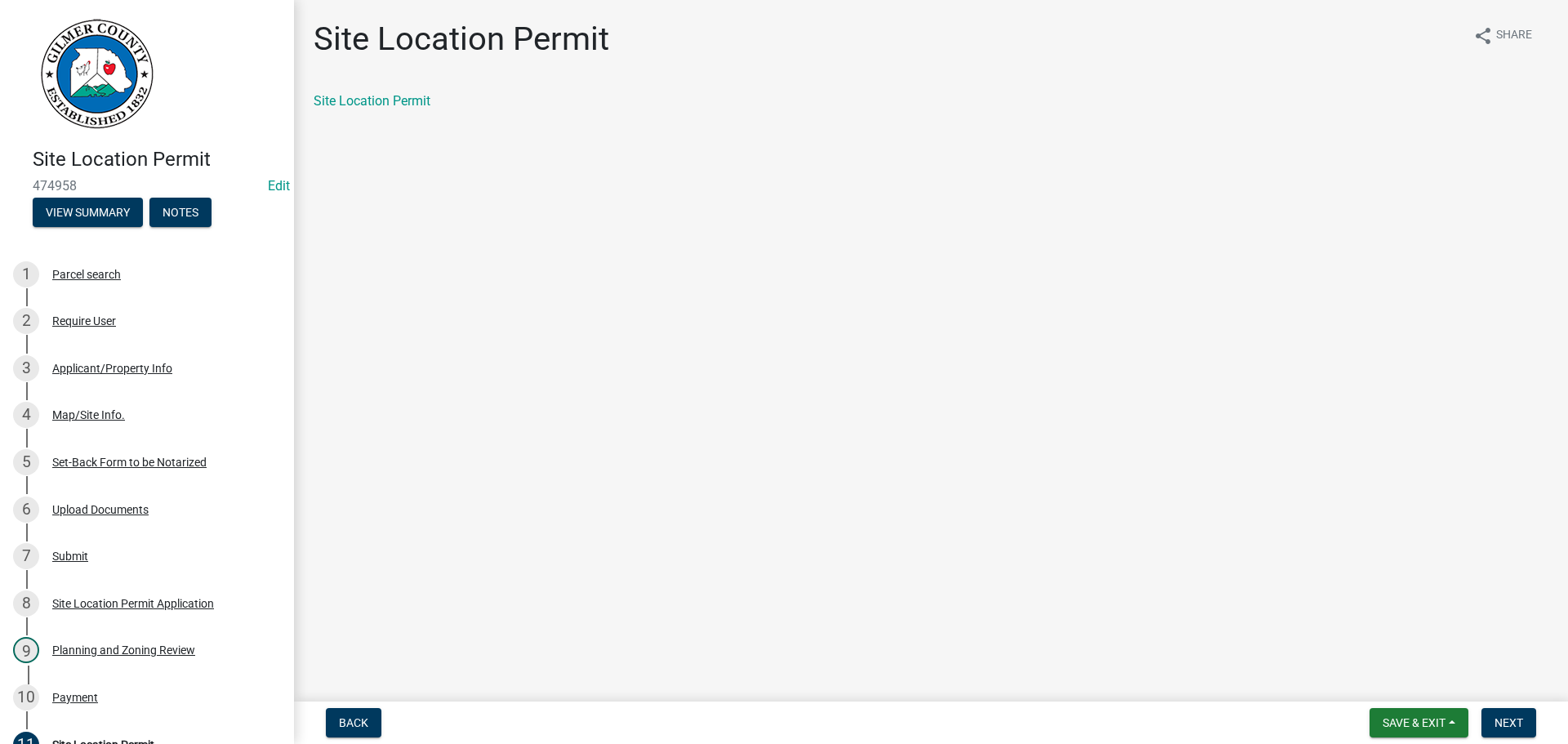
click at [398, 108] on div "Site Location Permit" at bounding box center [931, 102] width 1235 height 20
click at [399, 98] on link "Site Location Permit" at bounding box center [371, 101] width 117 height 16
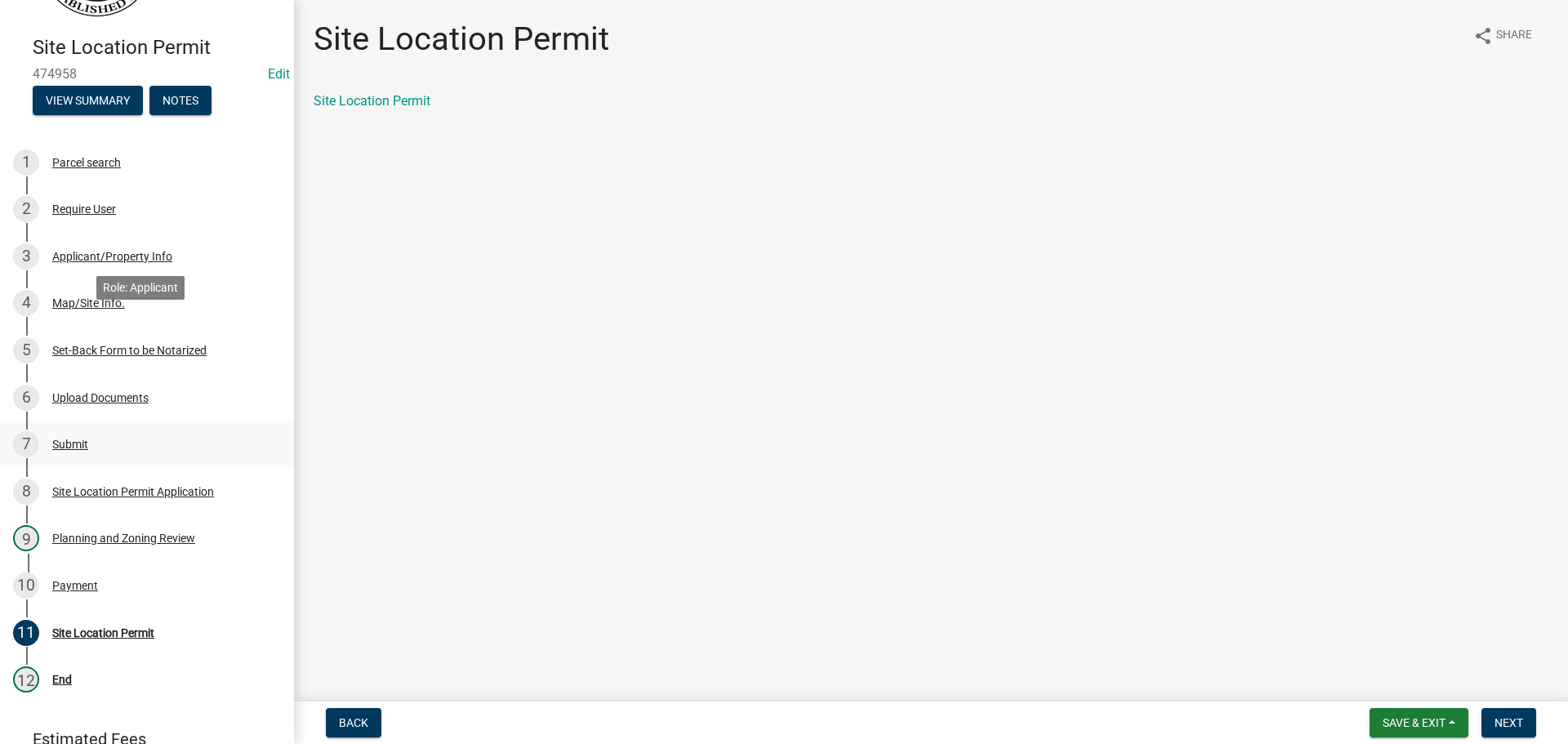
scroll to position [223, 0]
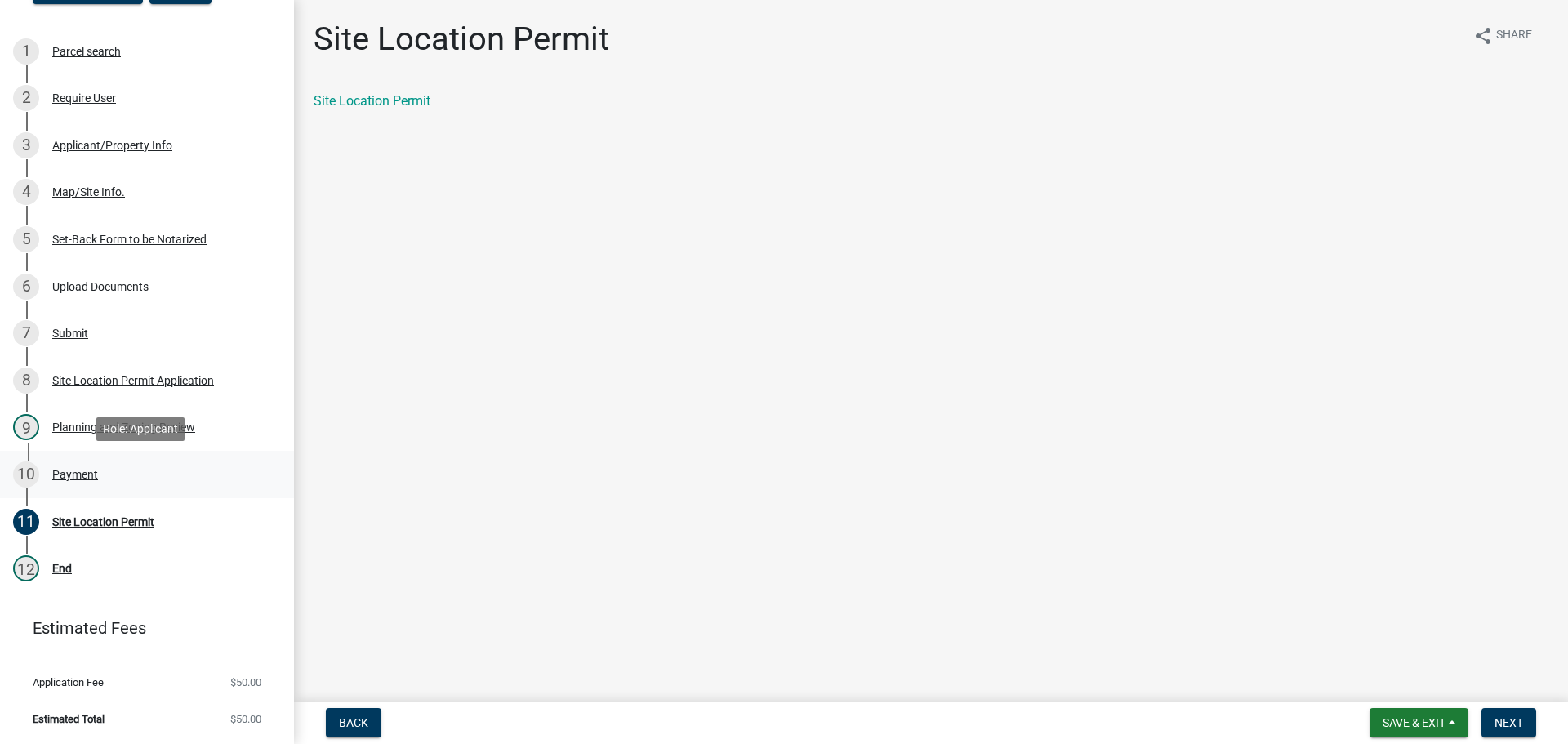
click at [65, 475] on div "Payment" at bounding box center [74, 475] width 45 height 12
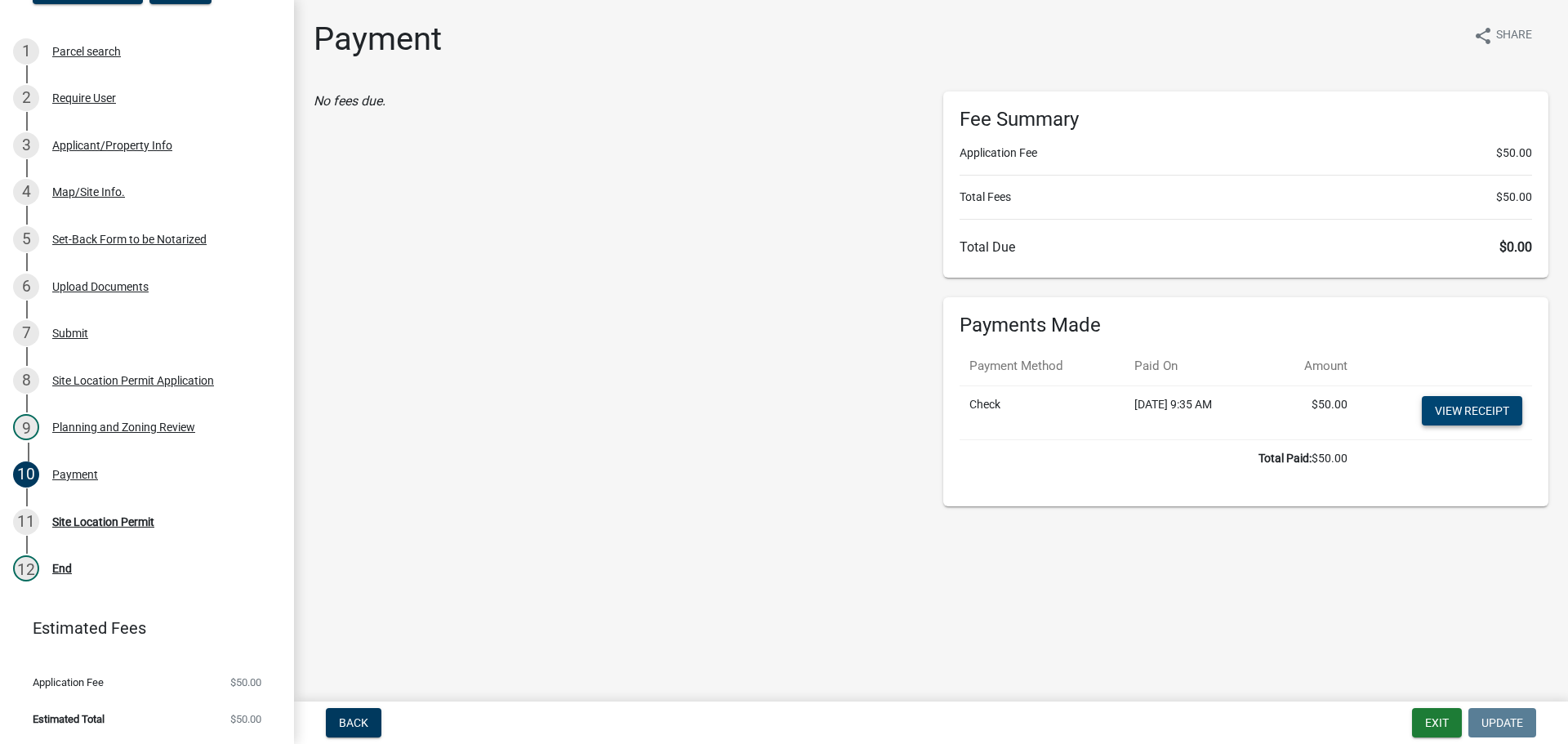
click at [1465, 408] on link "View receipt" at bounding box center [1472, 411] width 101 height 30
click at [80, 469] on div "Payment" at bounding box center [74, 475] width 45 height 12
click at [108, 516] on div "Site Location Permit" at bounding box center [102, 522] width 102 height 12
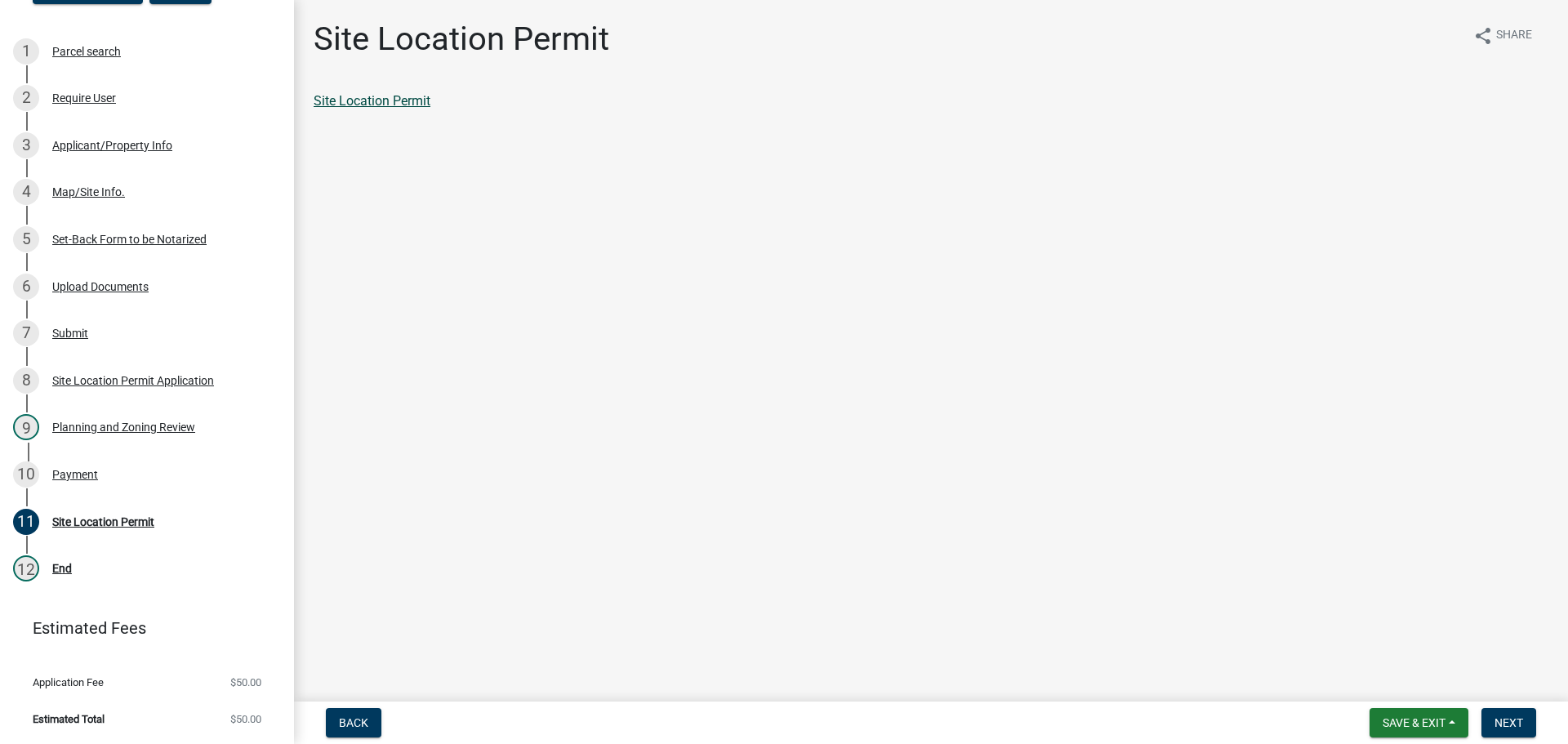
click at [385, 103] on link "Site Location Permit" at bounding box center [371, 101] width 117 height 16
